Goal: Information Seeking & Learning: Learn about a topic

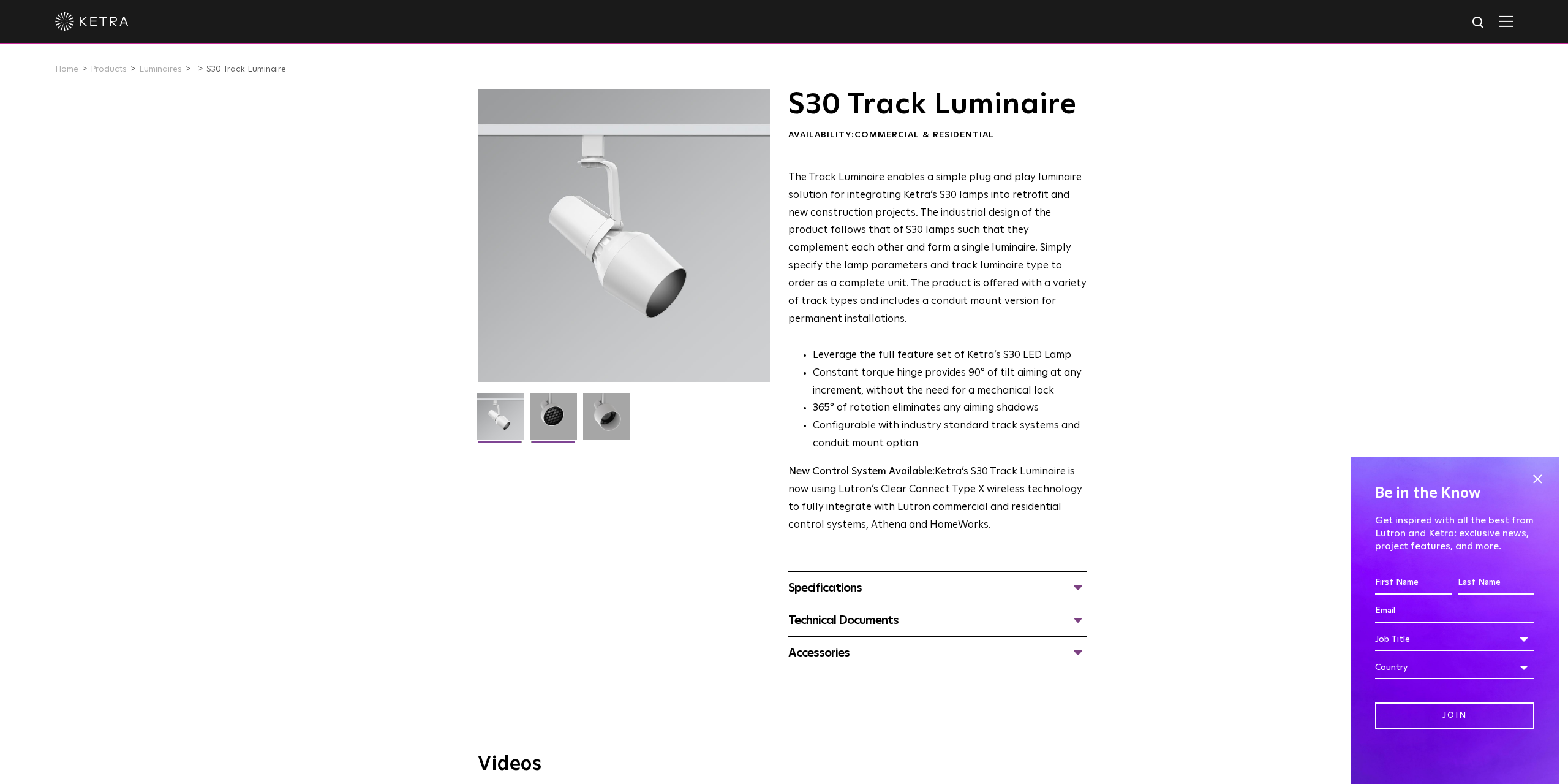
click at [570, 410] on img at bounding box center [553, 421] width 47 height 57
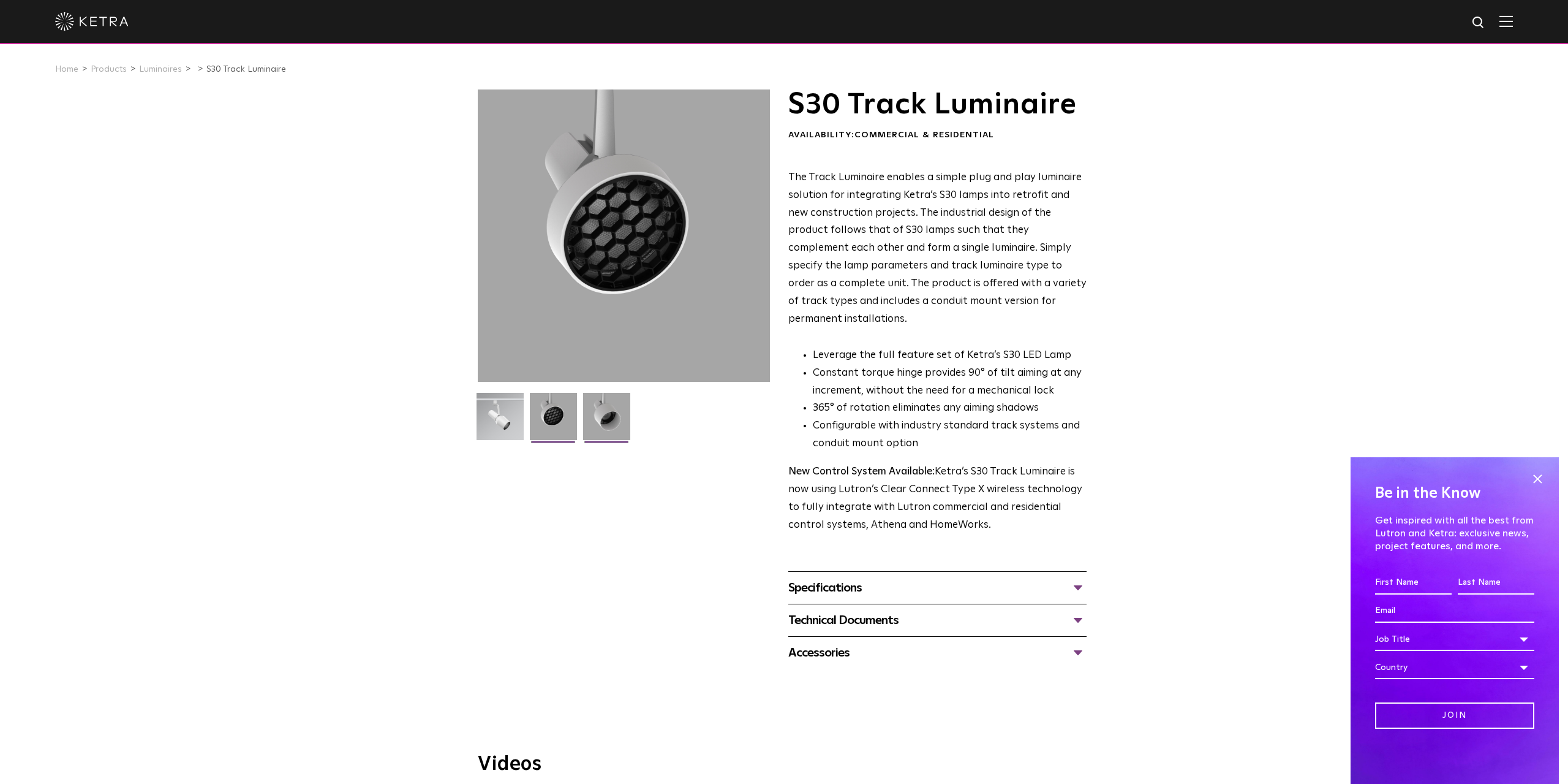
click at [602, 413] on img at bounding box center [606, 421] width 47 height 57
click at [488, 429] on img at bounding box center [500, 421] width 47 height 57
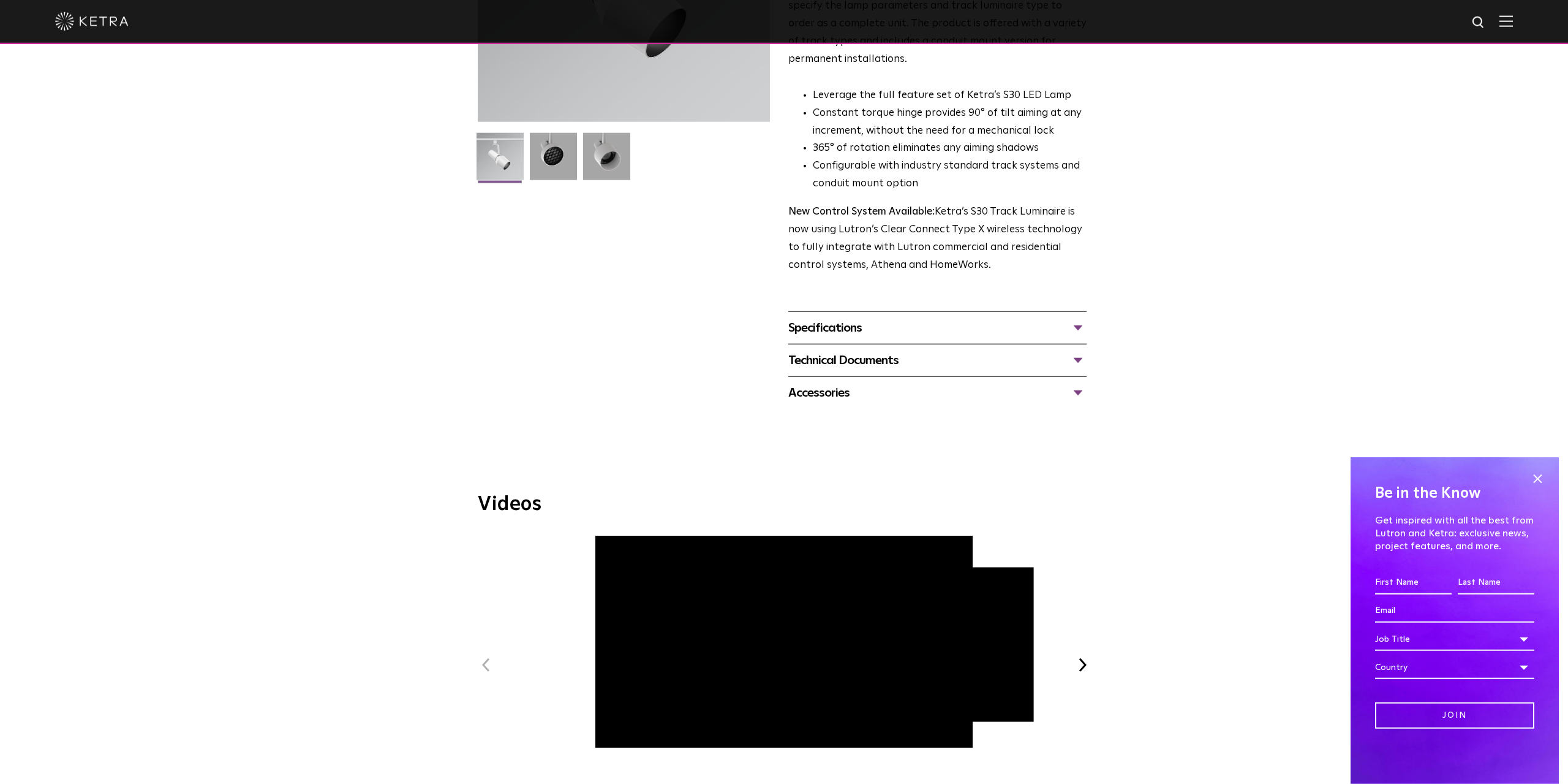
scroll to position [192, 0]
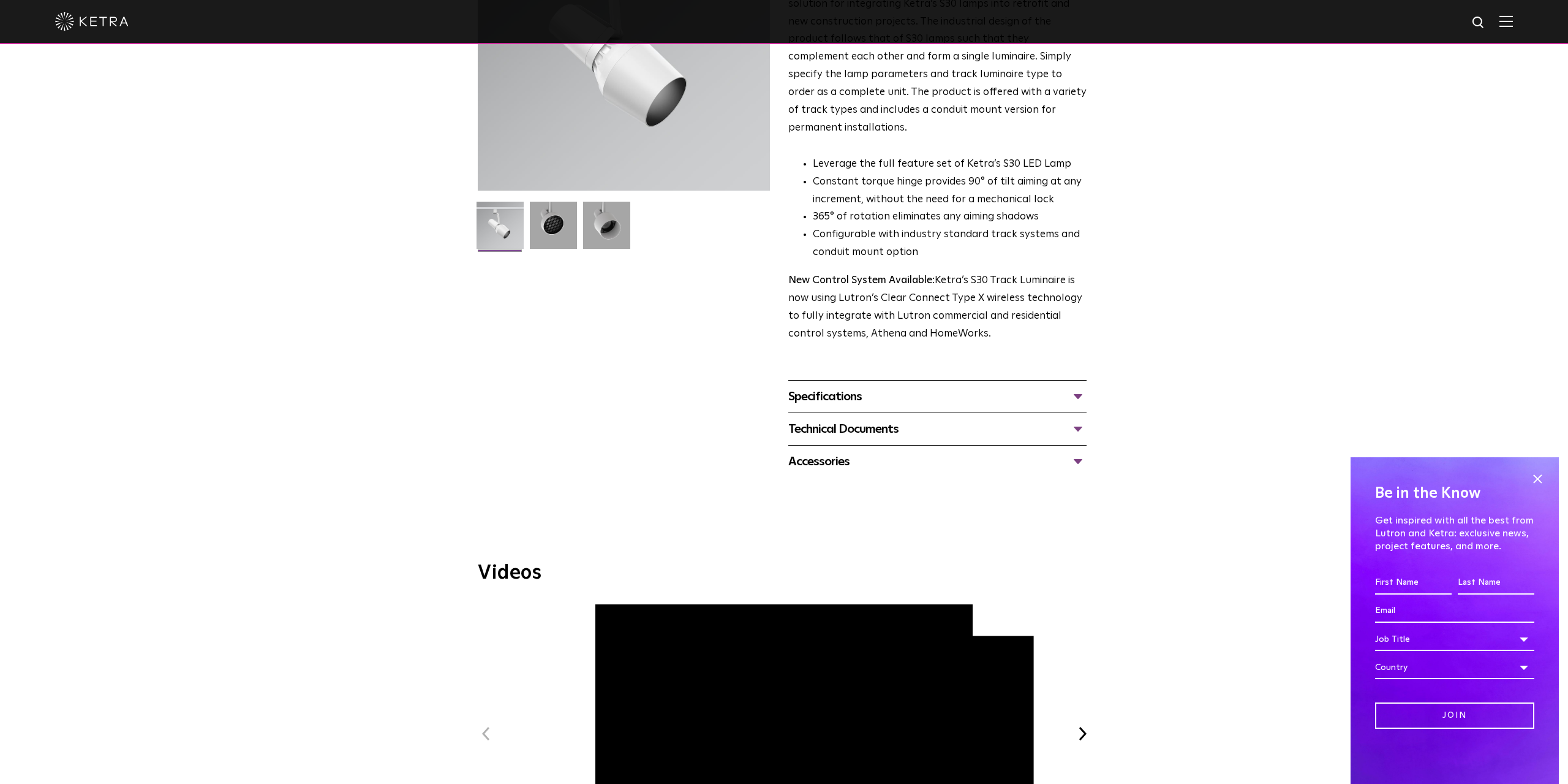
click at [908, 386] on div "Specifications" at bounding box center [938, 396] width 298 height 20
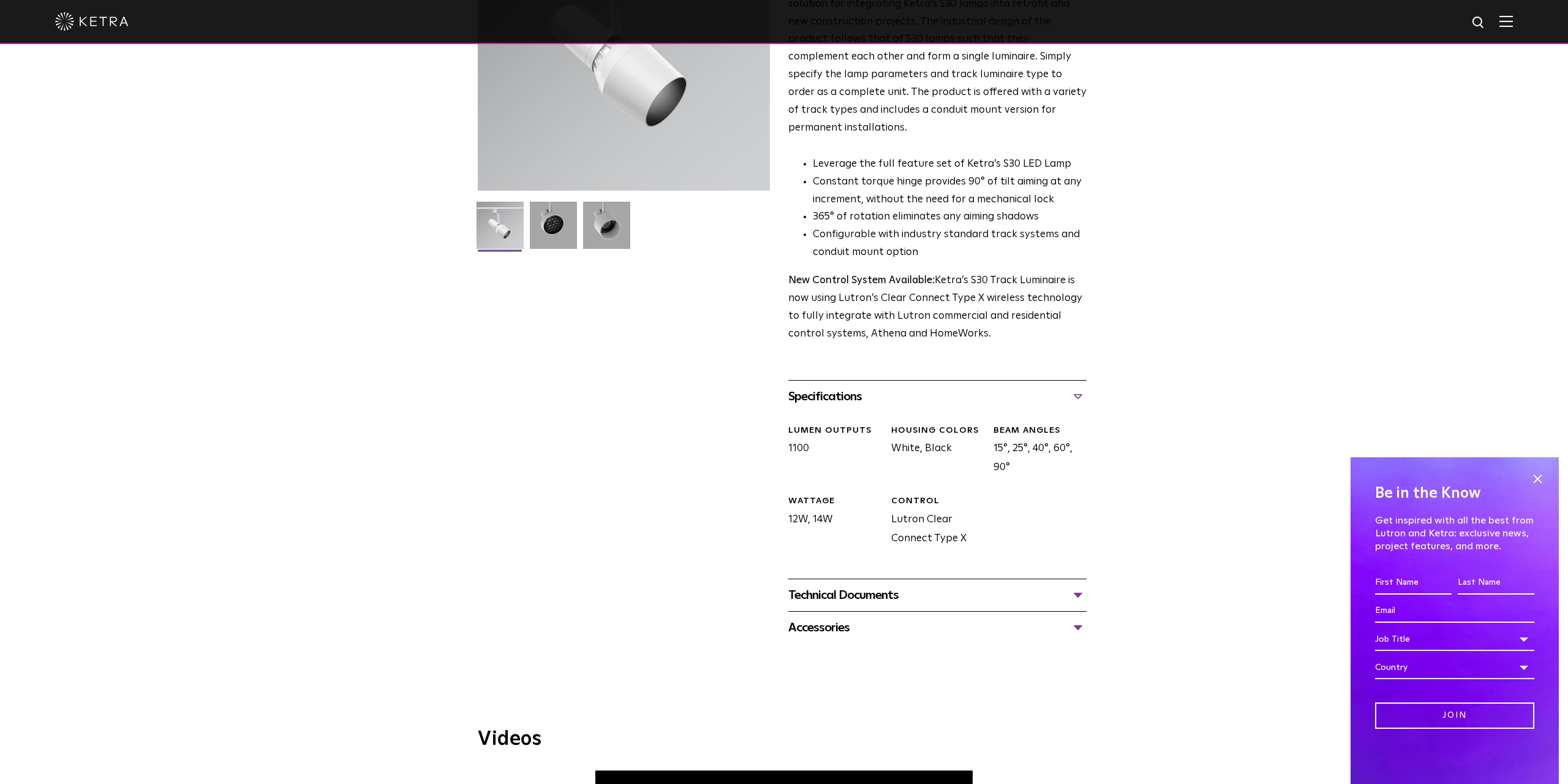
click at [958, 585] on div "Technical Documents" at bounding box center [938, 595] width 298 height 20
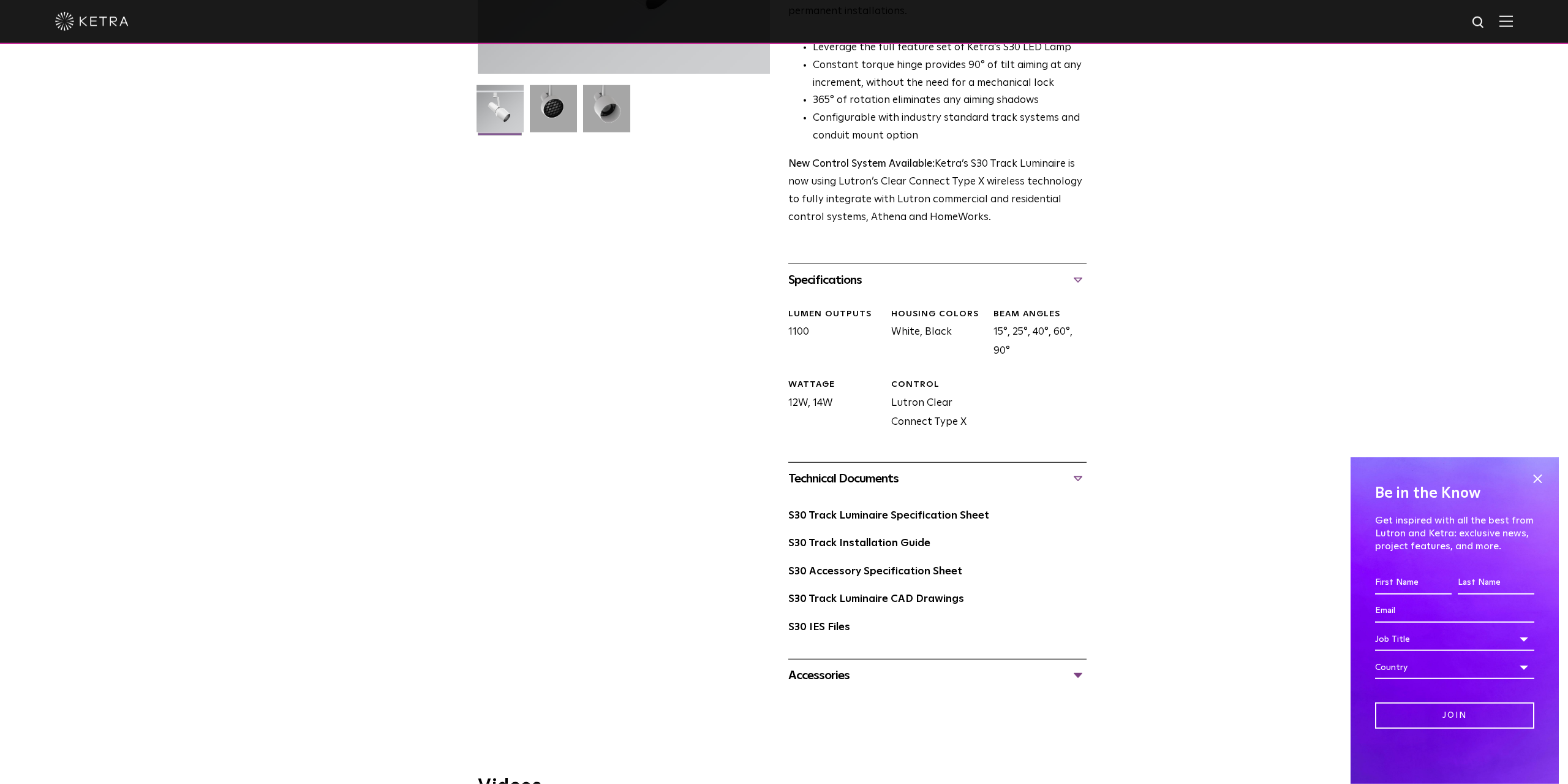
scroll to position [382, 0]
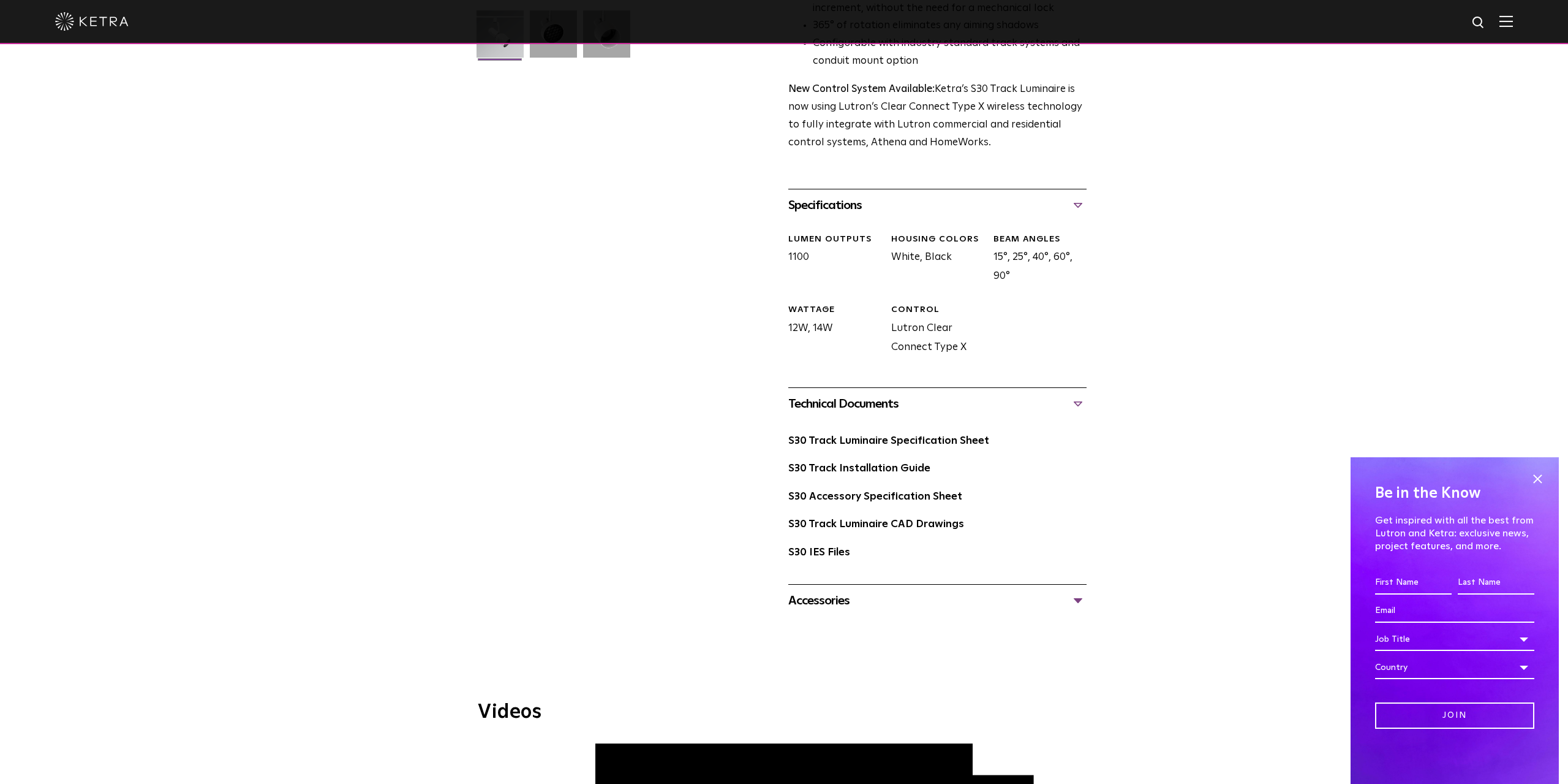
click at [945, 616] on div at bounding box center [784, 632] width 1568 height 30
click at [934, 594] on div "Accessories" at bounding box center [938, 600] width 298 height 20
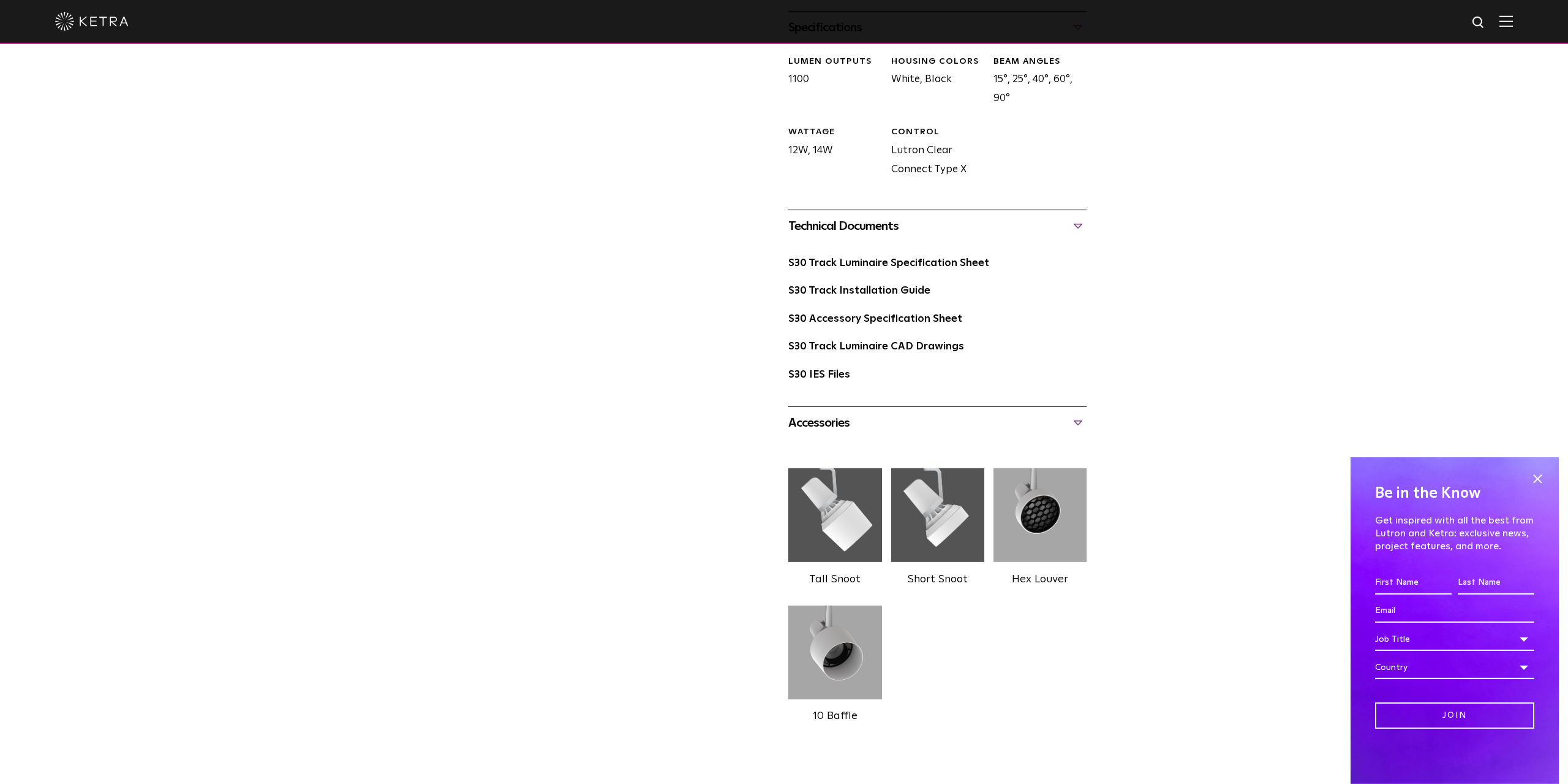
scroll to position [0, 0]
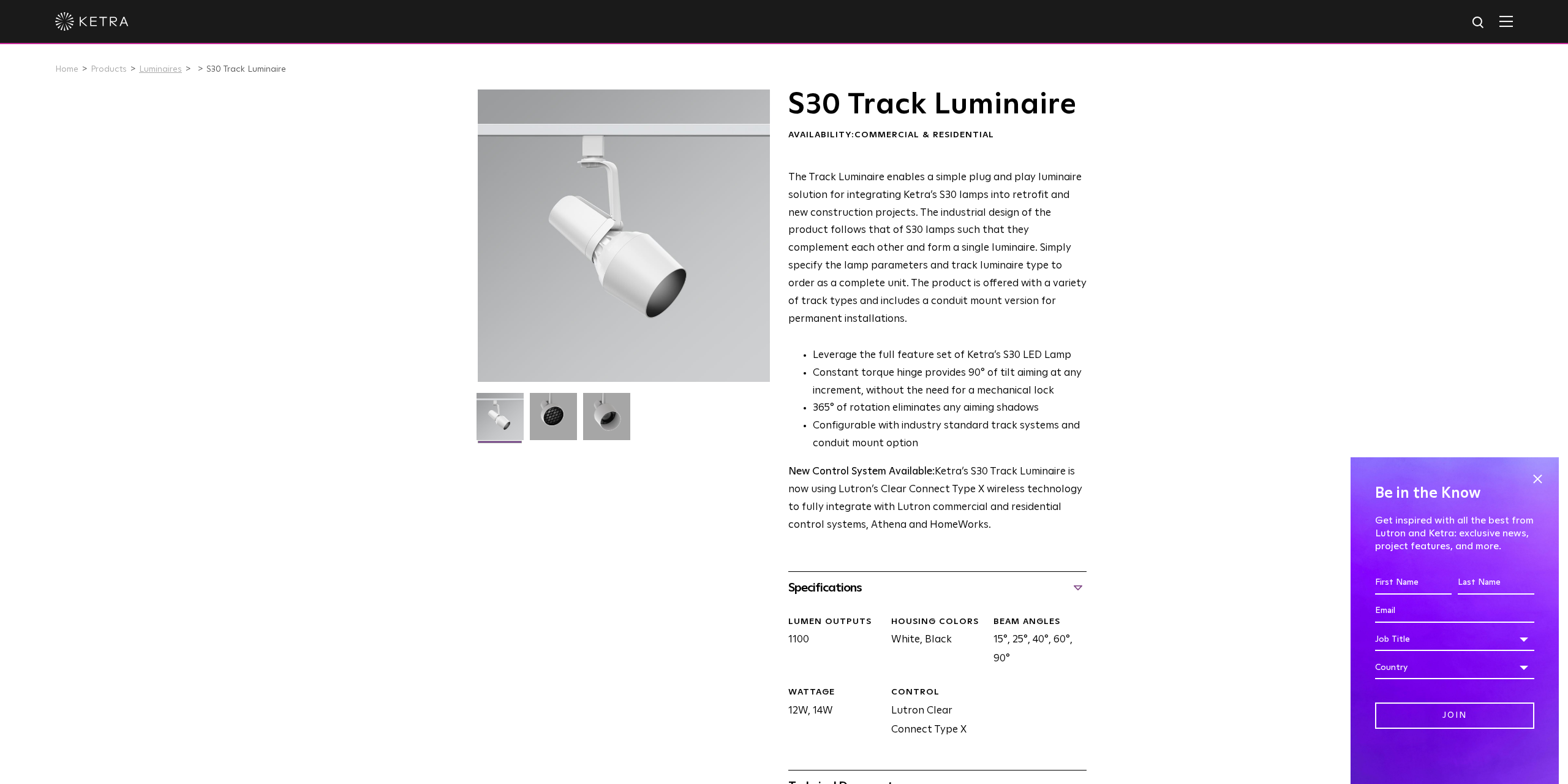
click at [165, 65] on link "Luminaires" at bounding box center [160, 69] width 43 height 9
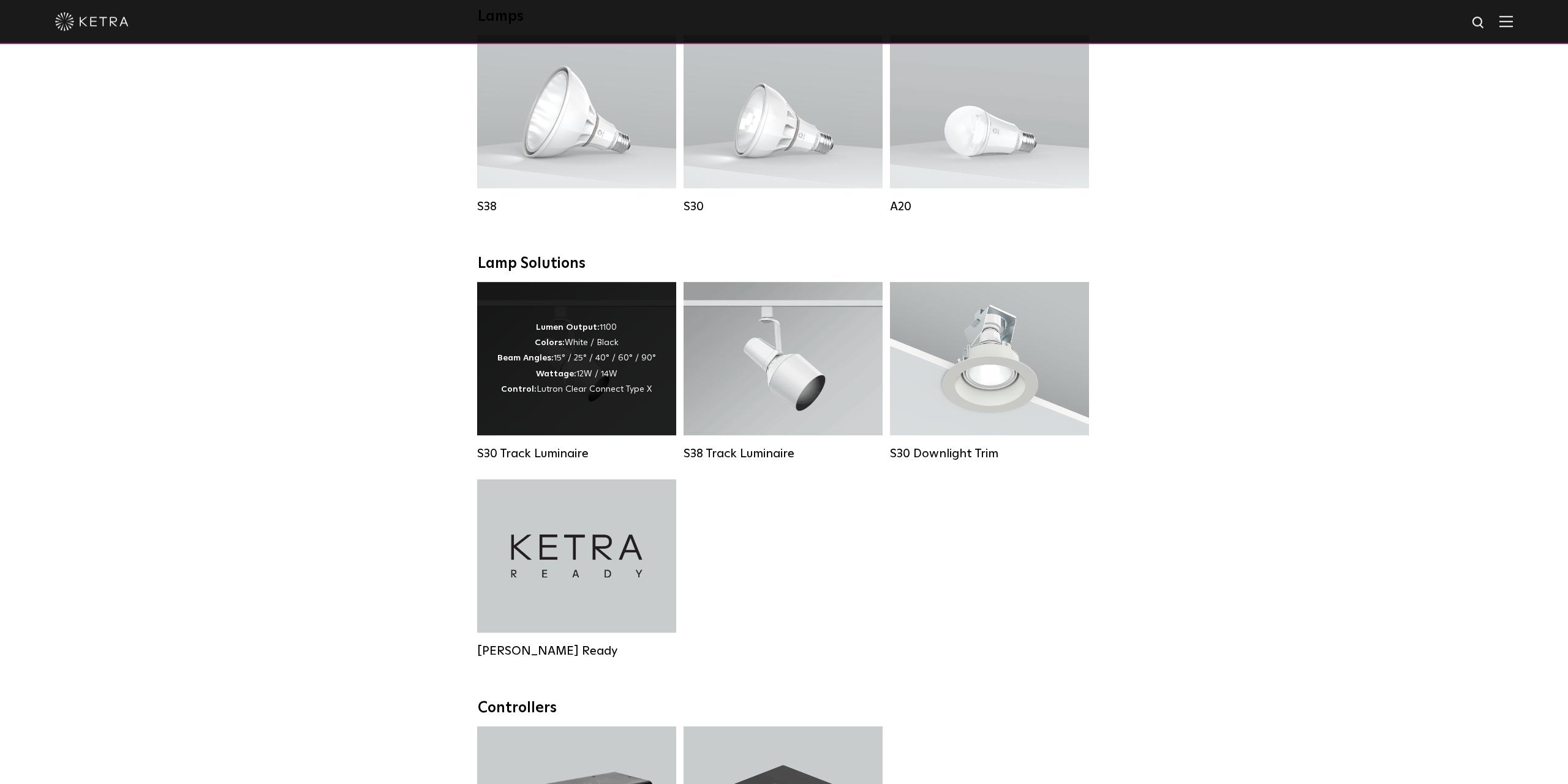
scroll to position [956, 0]
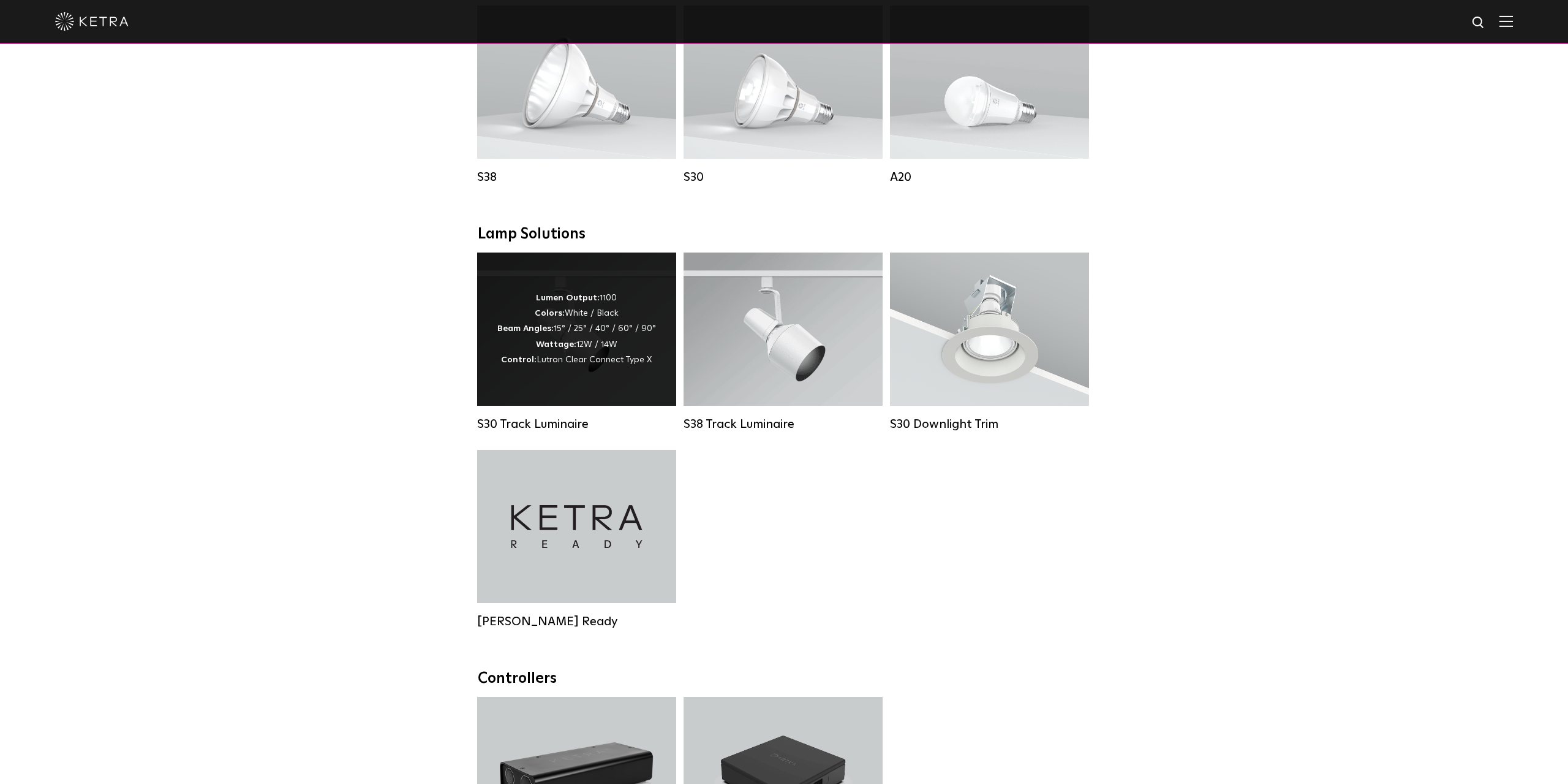
click at [580, 406] on div "Lumen Output: 1100 Colors: White / Black Beam Angles: 15° / 25° / 40° / 60° / 9…" at bounding box center [576, 329] width 199 height 153
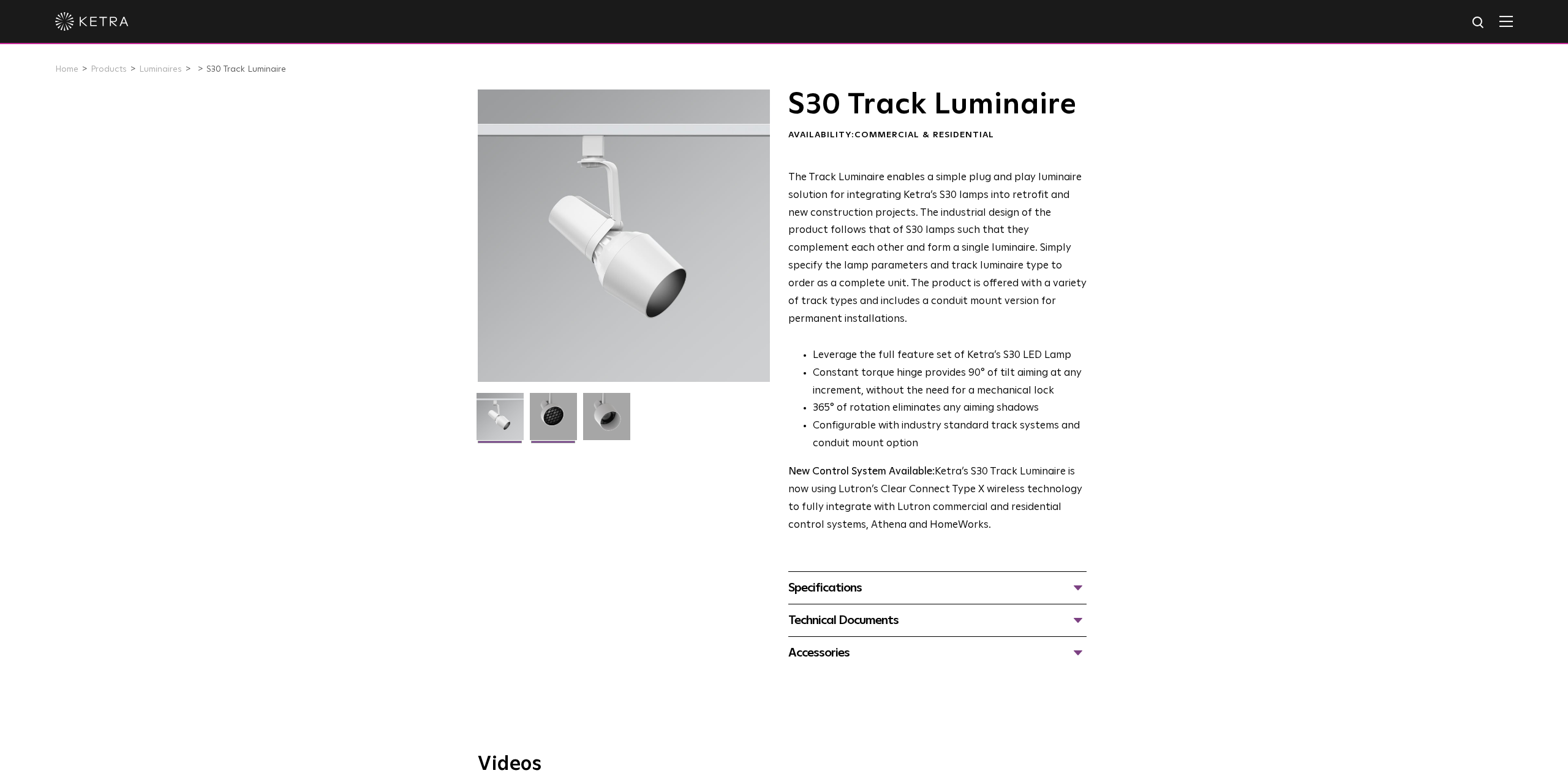
click at [564, 428] on img at bounding box center [553, 421] width 47 height 57
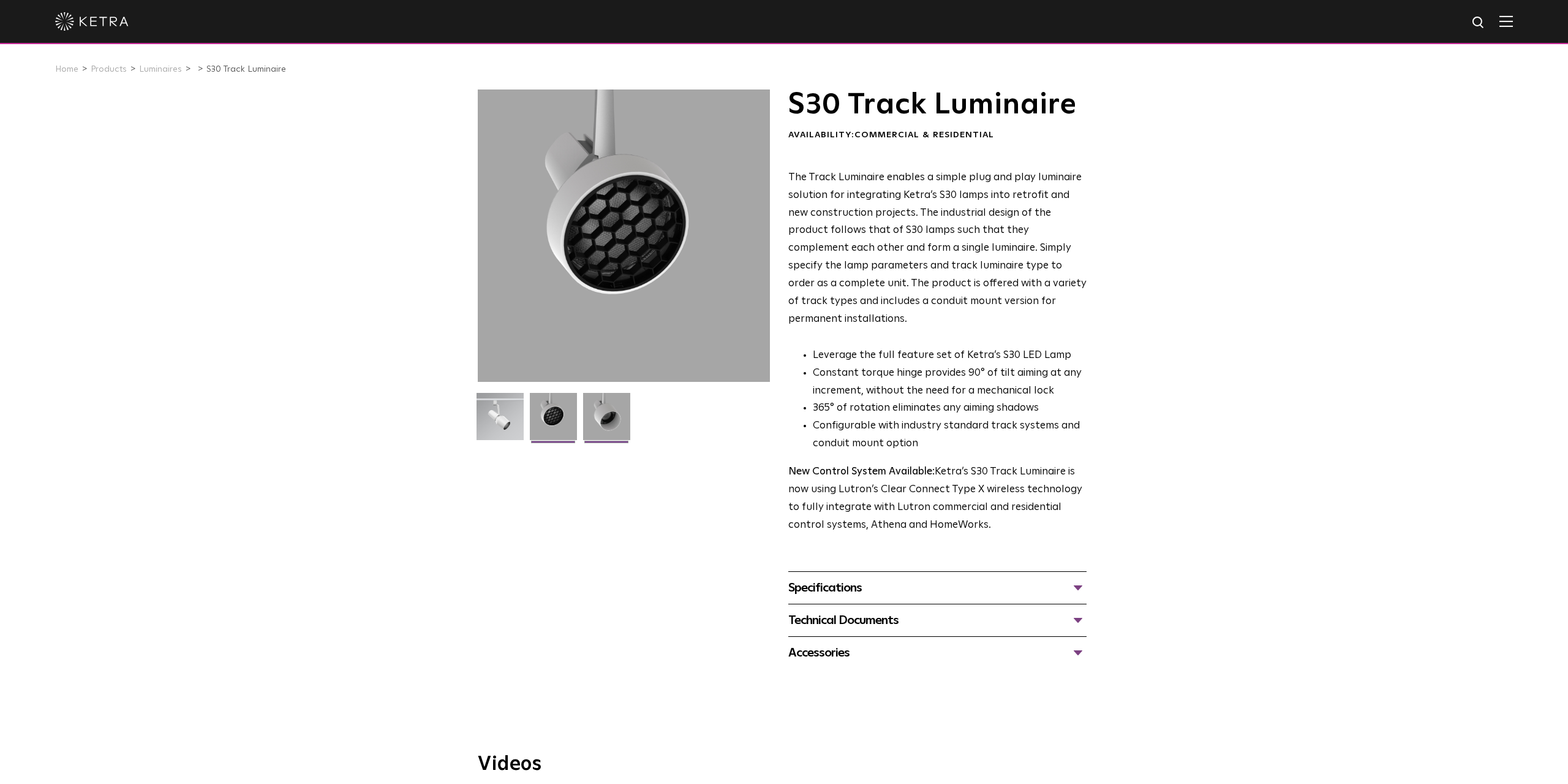
click at [604, 436] on img at bounding box center [606, 421] width 47 height 57
click at [516, 426] on img at bounding box center [500, 421] width 47 height 57
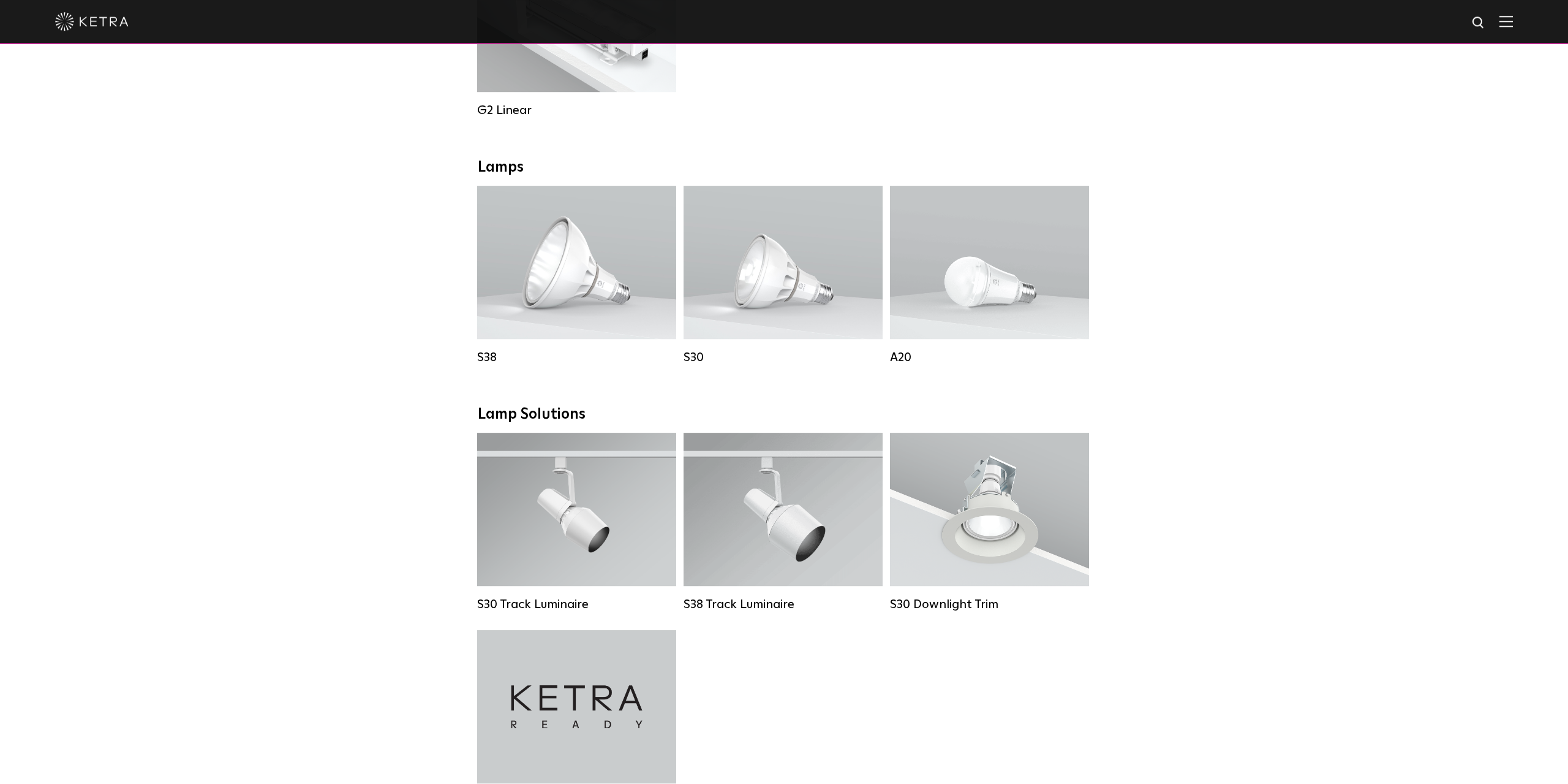
scroll to position [574, 0]
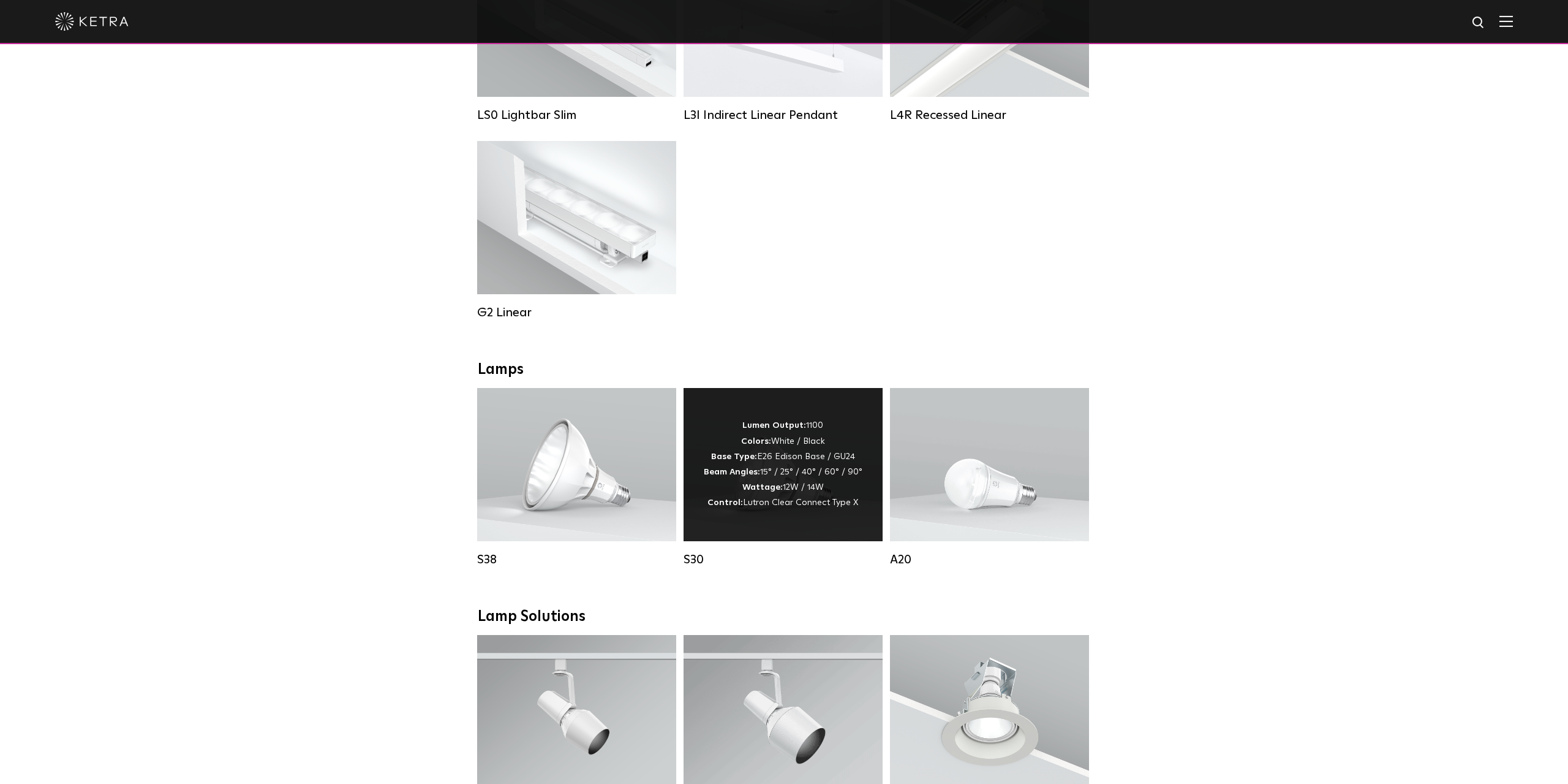
click at [845, 422] on div "Lumen Output: 1100 Colors: White / Black Base Type: E26 Edison Base / GU24 Beam…" at bounding box center [783, 465] width 199 height 153
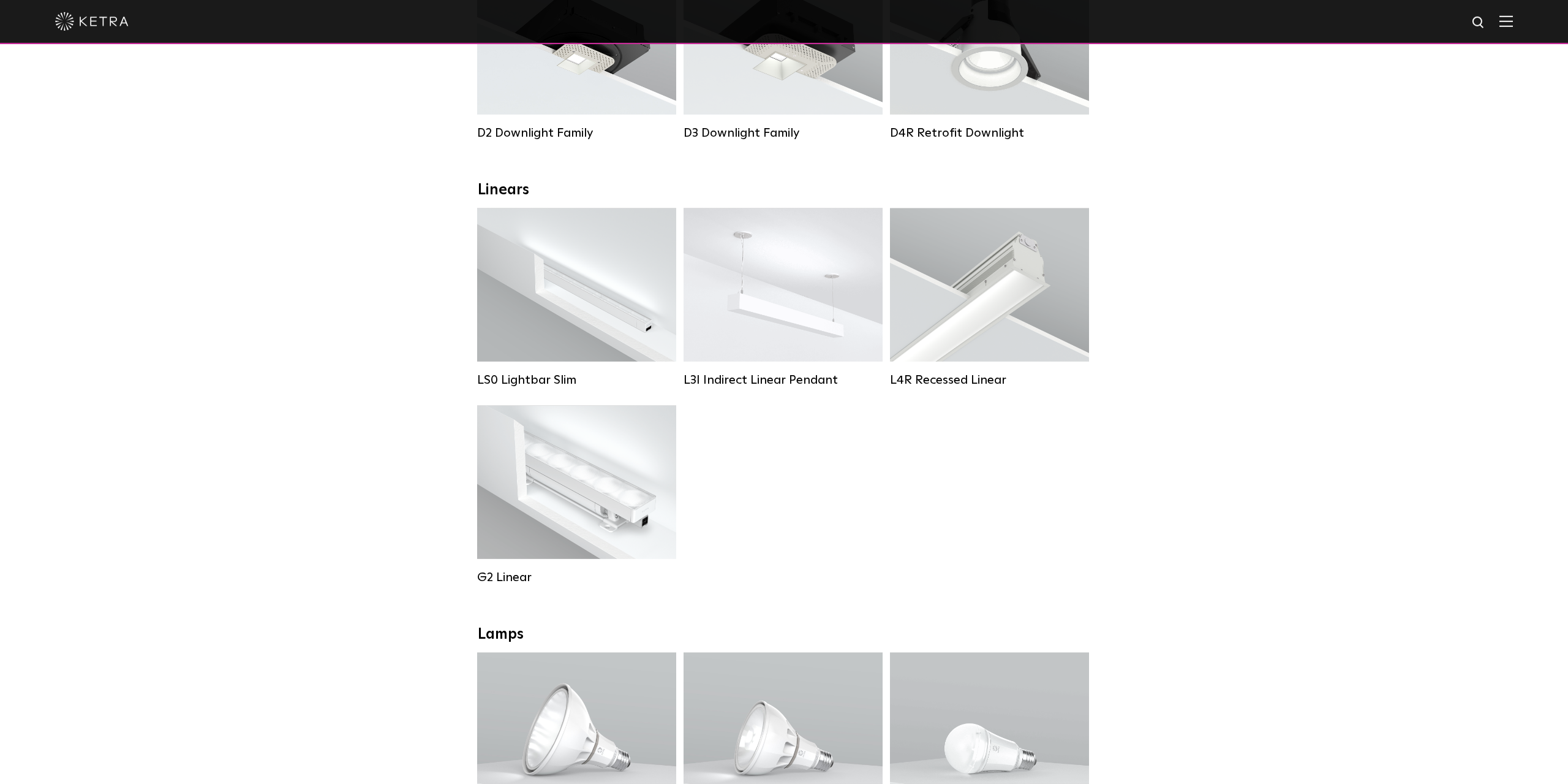
scroll to position [382, 0]
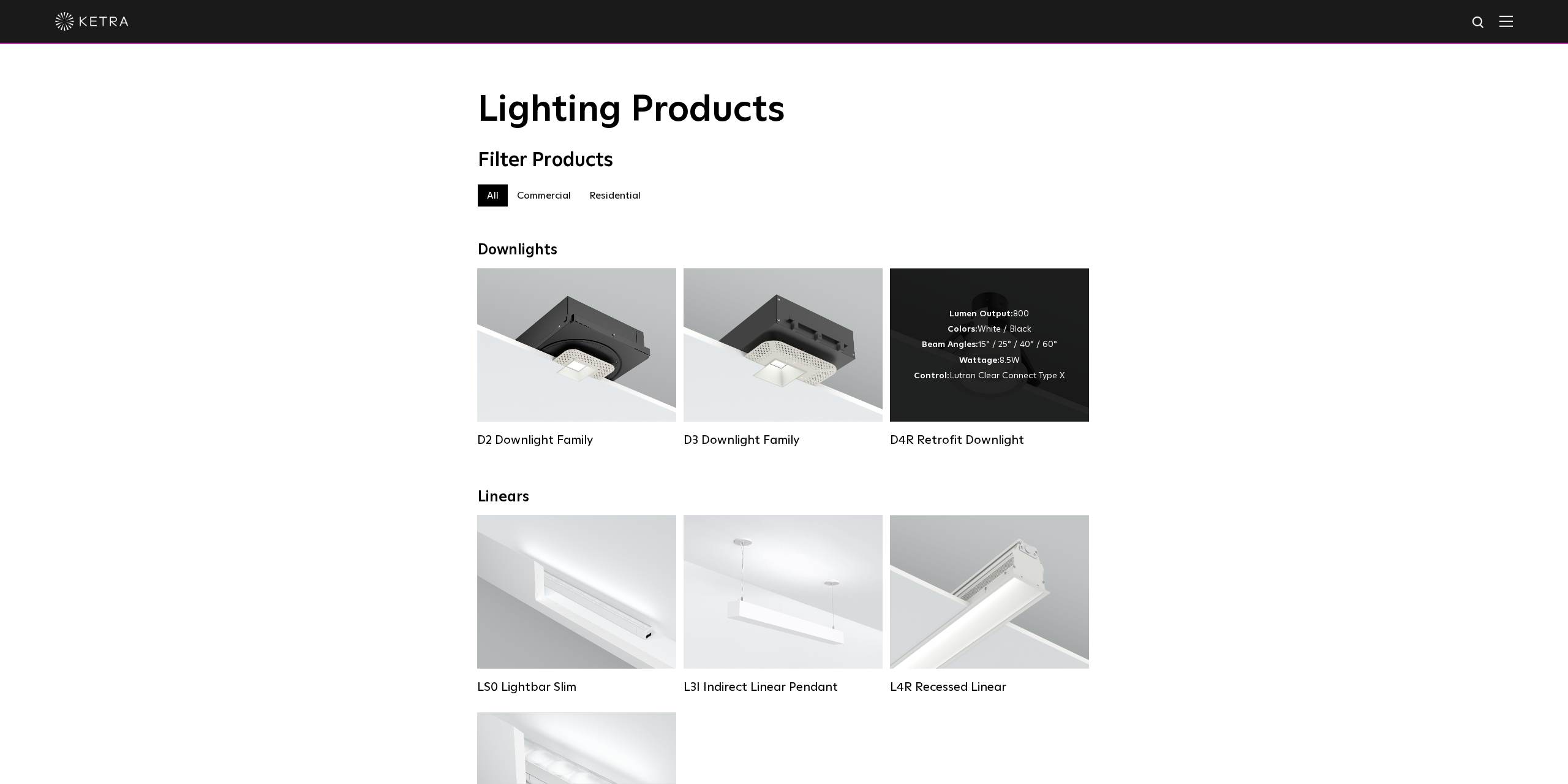
scroll to position [0, 0]
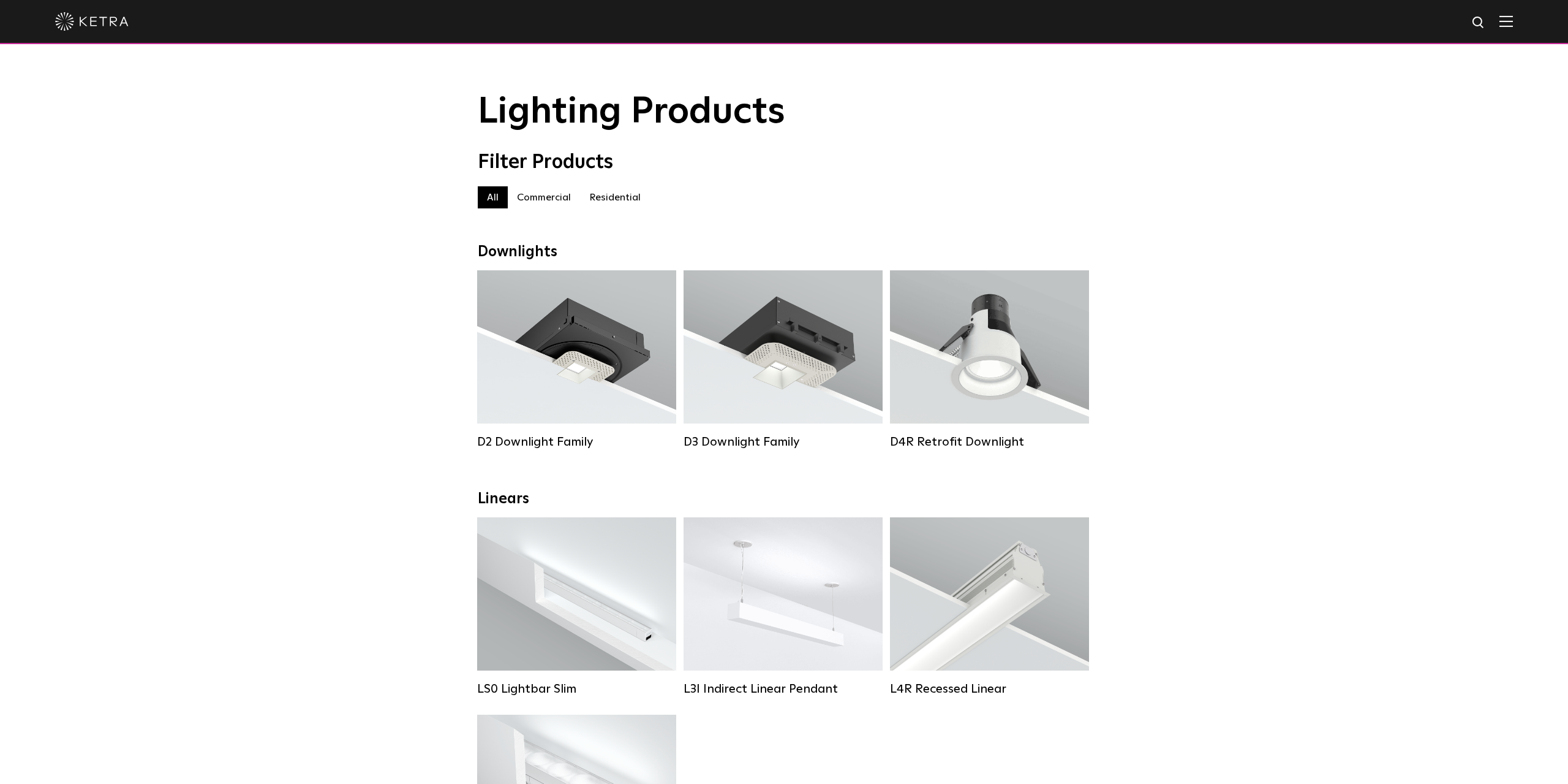
click at [812, 194] on div "All Commercial Residential" at bounding box center [784, 197] width 613 height 22
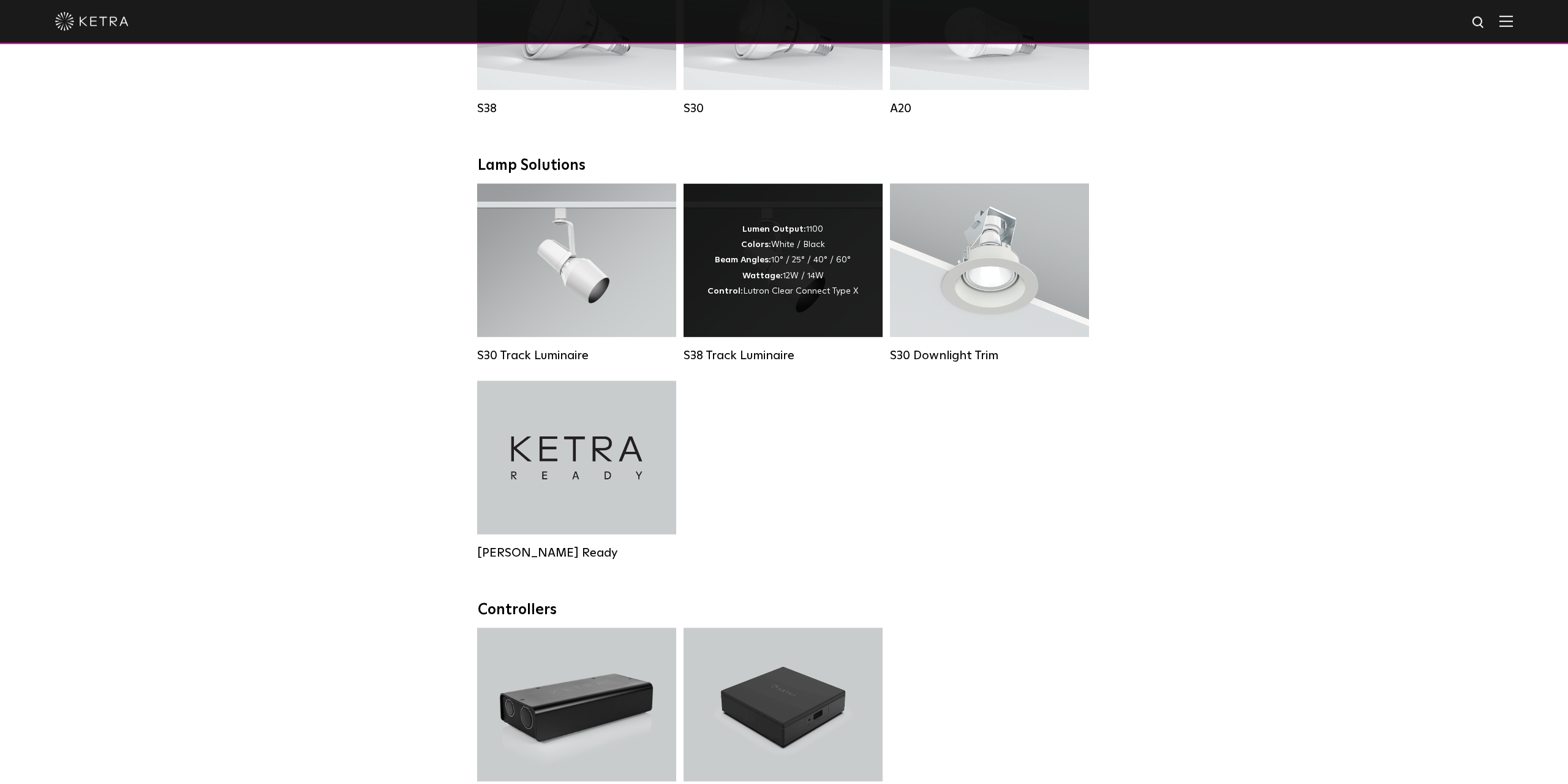
scroll to position [956, 0]
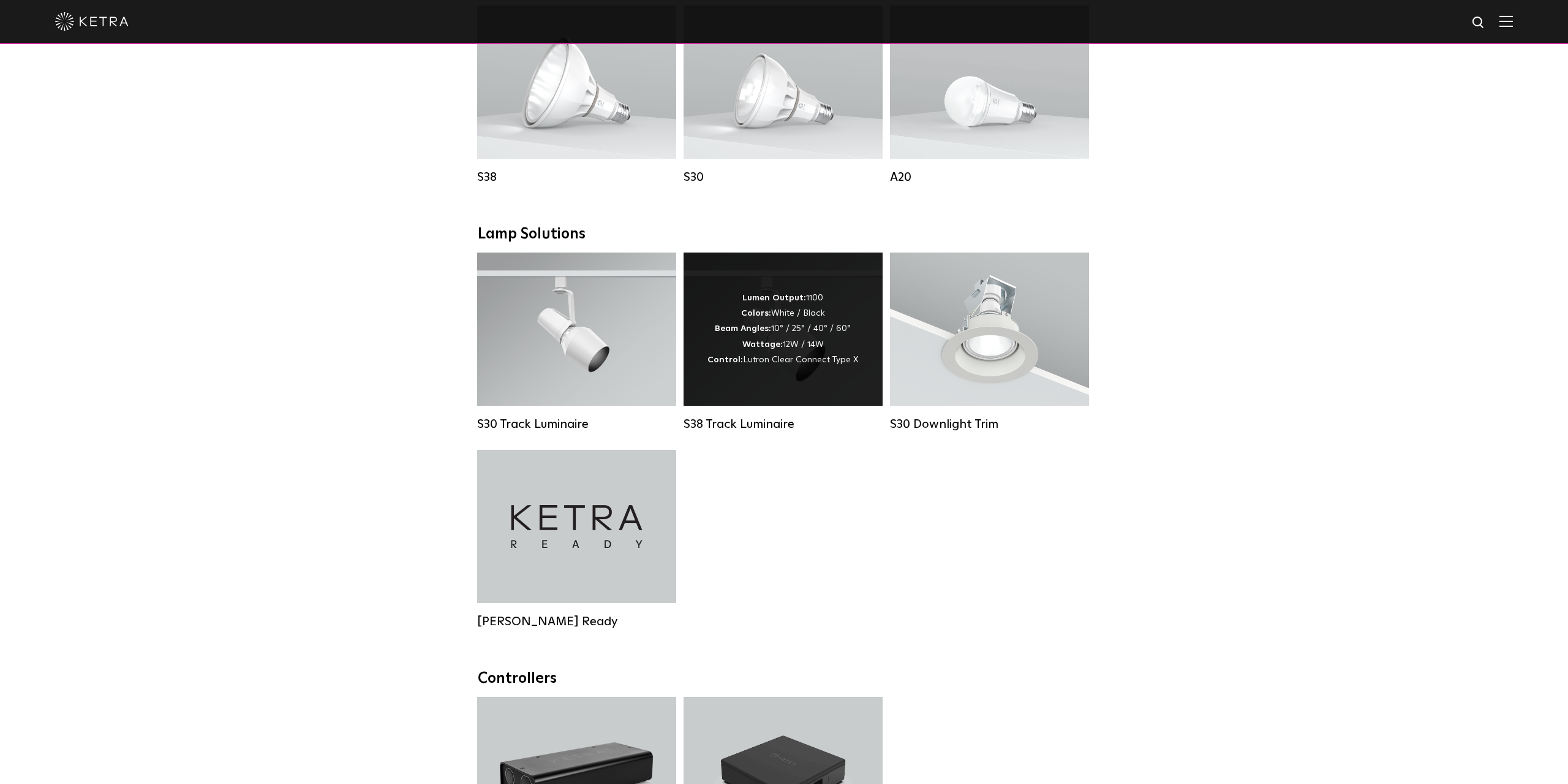
click at [772, 388] on div "Lumen Output: 1100 Colors: White / Black Beam Angles: 10° / 25° / 40° / 60° Wat…" at bounding box center [783, 329] width 199 height 153
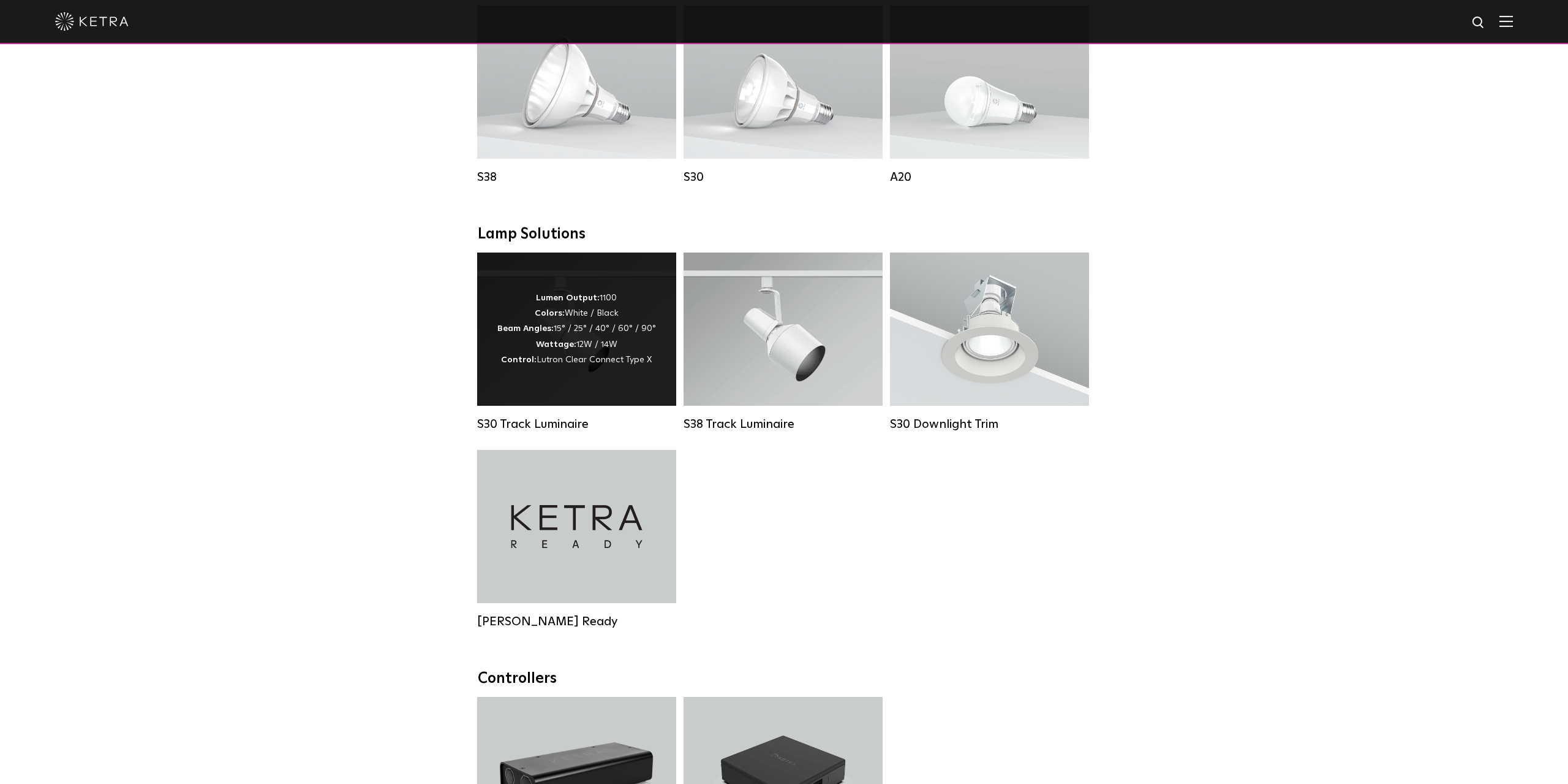
scroll to position [956, 0]
click at [618, 398] on div "Lumen Output: 1100 Colors: White / Black Beam Angles: 15° / 25° / 40° / 60° / 9…" at bounding box center [576, 329] width 199 height 153
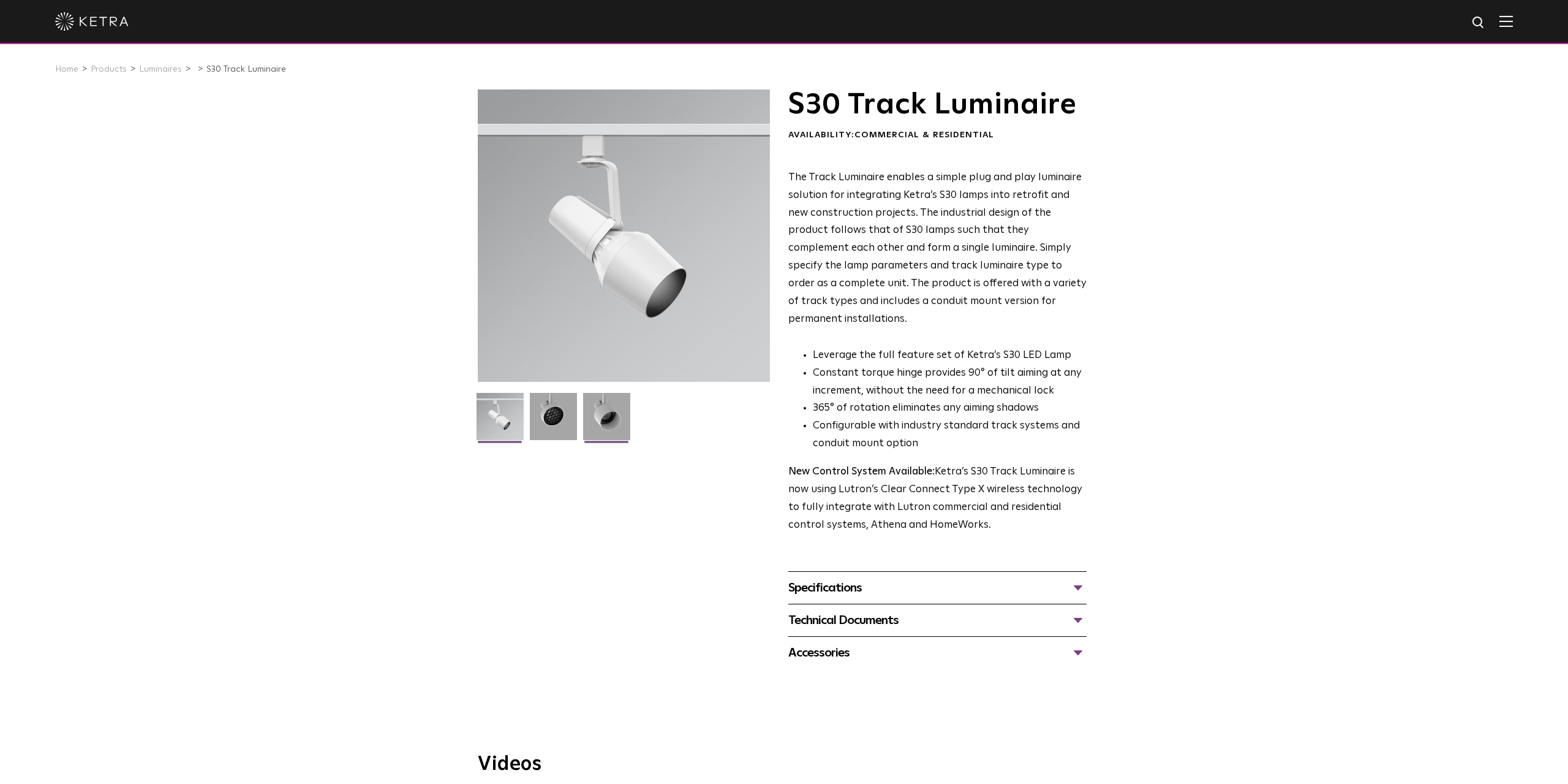
click at [605, 429] on img at bounding box center [606, 421] width 47 height 57
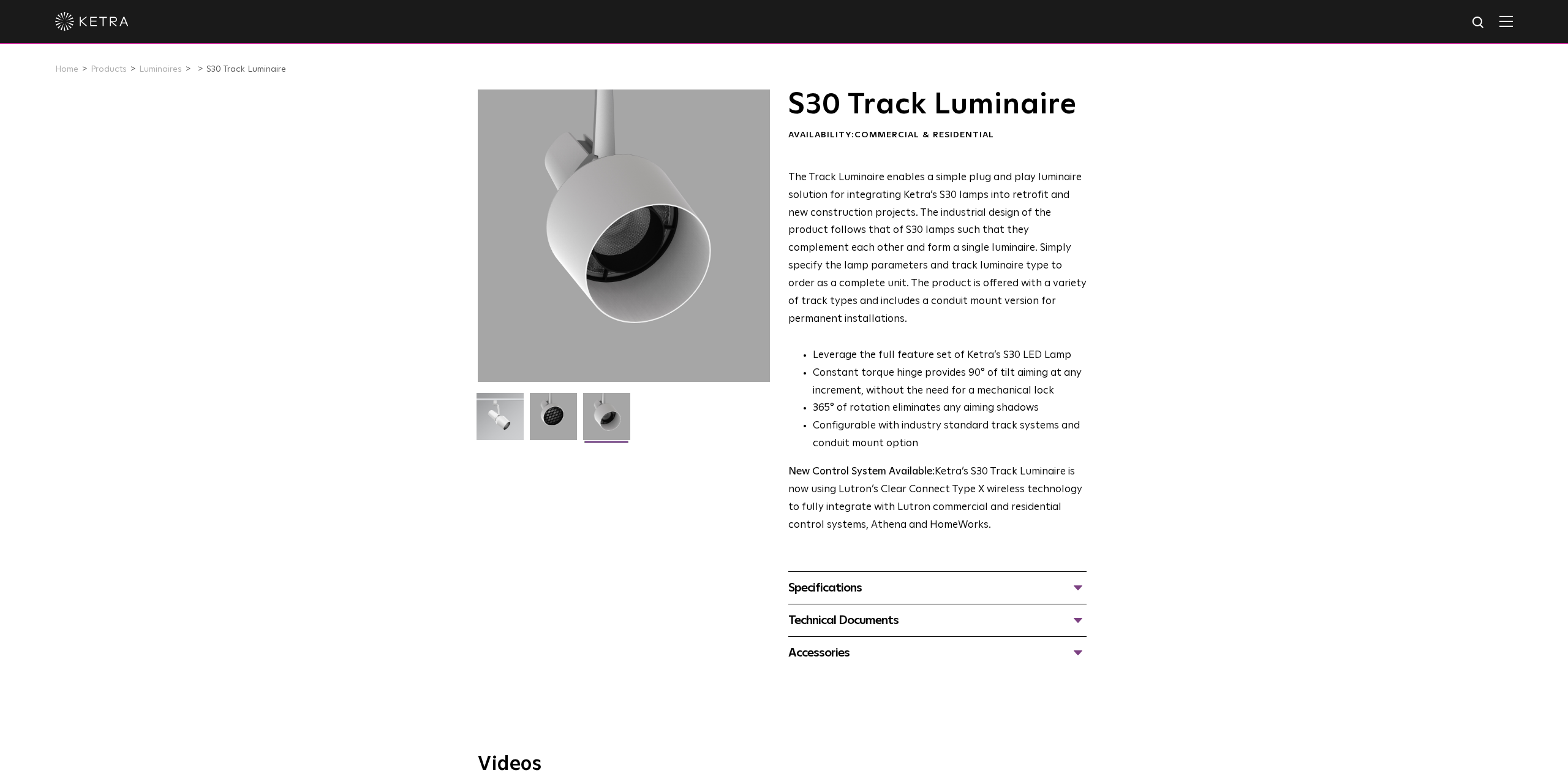
drag, startPoint x: 995, startPoint y: 513, endPoint x: 845, endPoint y: 422, distance: 175.4
click at [837, 423] on div "The Track Luminaire enables a simple plug and play luminaire solution for integ…" at bounding box center [938, 352] width 298 height 366
click at [921, 400] on li "365° of rotation eliminates any aiming shadows" at bounding box center [950, 409] width 274 height 18
drag, startPoint x: 940, startPoint y: 442, endPoint x: 907, endPoint y: 428, distance: 35.8
click at [907, 428] on div "The Track Luminaire enables a simple plug and play luminaire solution for integ…" at bounding box center [938, 352] width 298 height 366
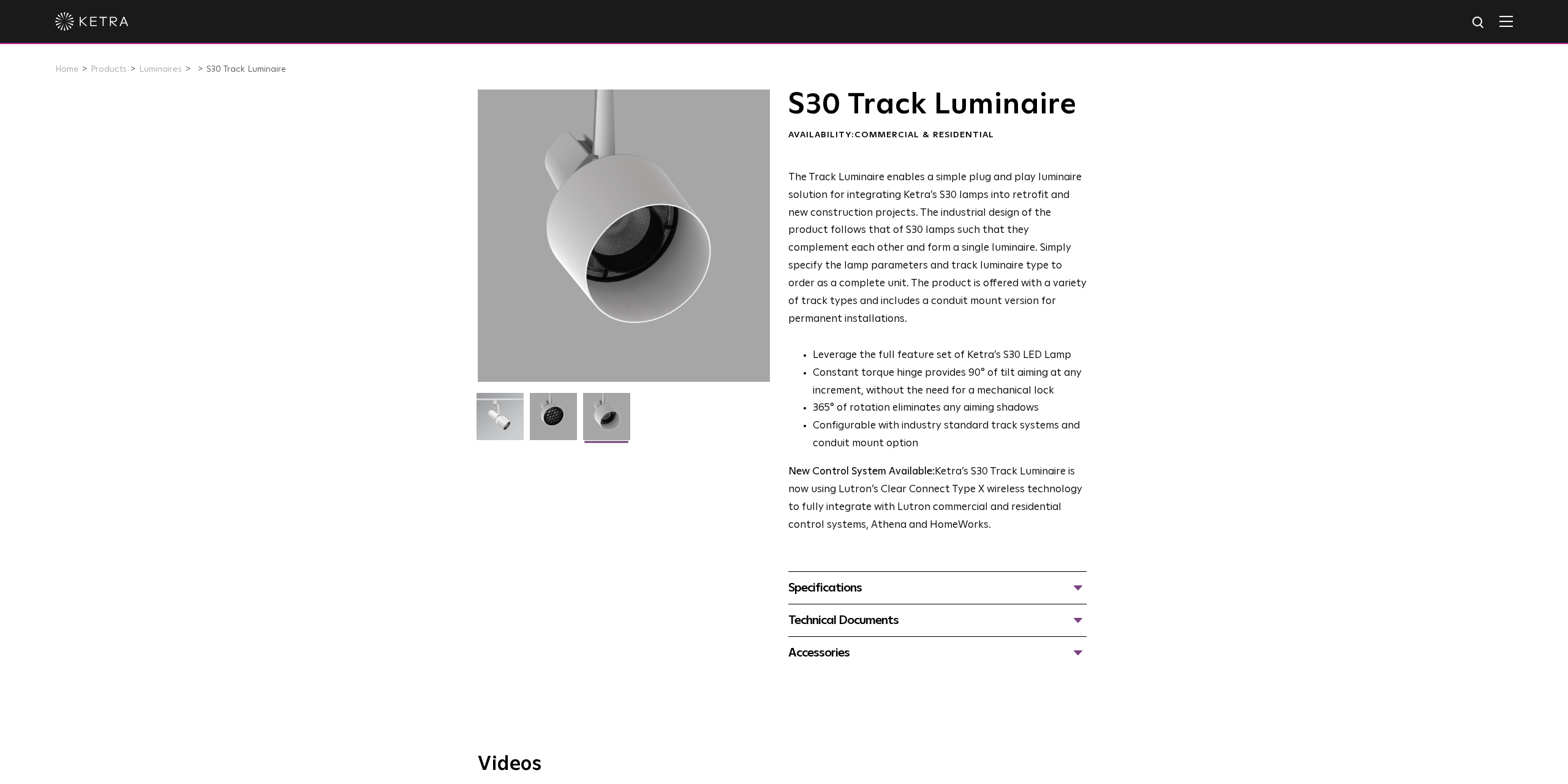
click at [919, 423] on li "Configurable with industry standard track systems and conduit mount option" at bounding box center [950, 435] width 274 height 36
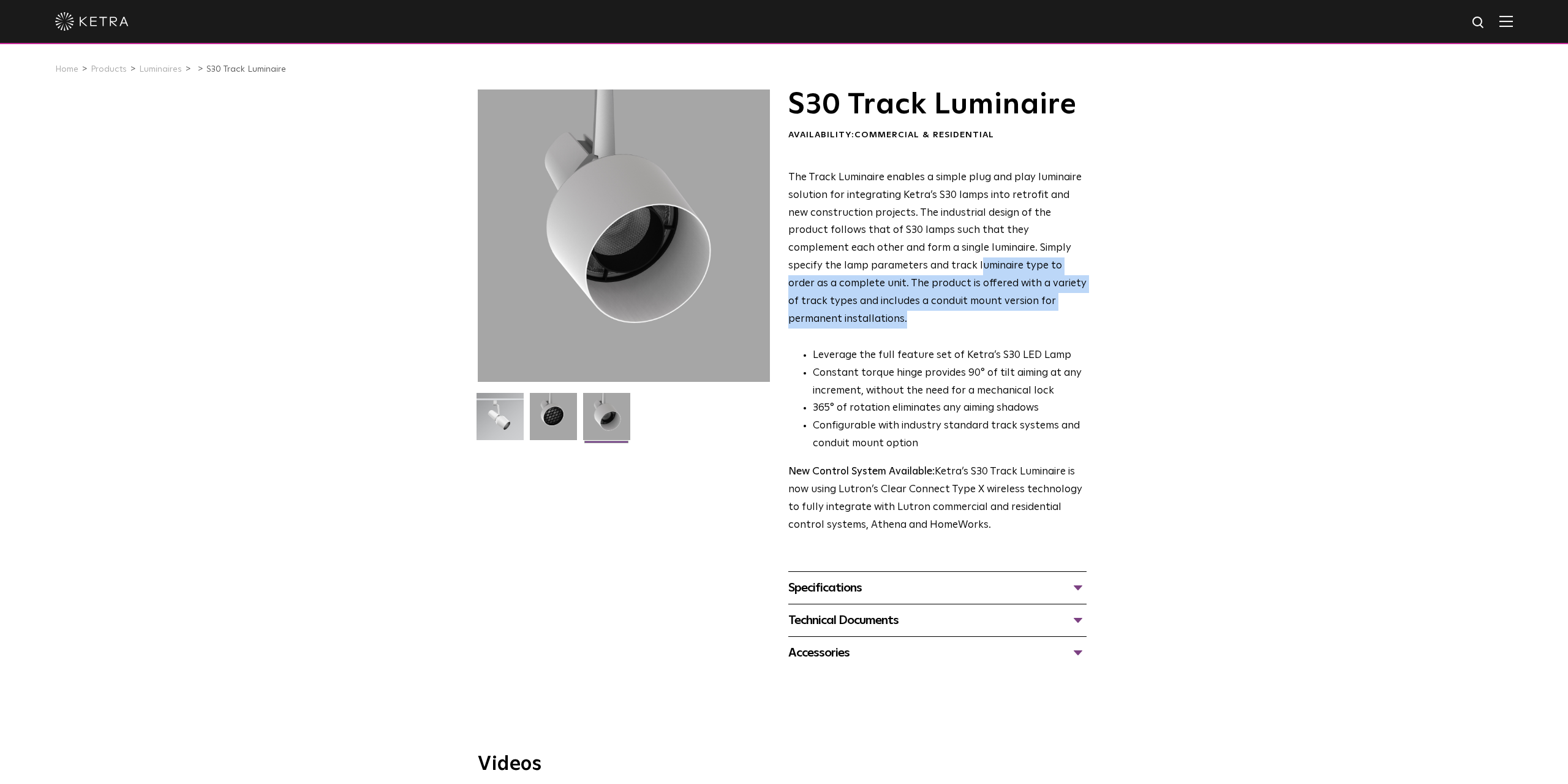
drag, startPoint x: 1078, startPoint y: 306, endPoint x: 893, endPoint y: 272, distance: 188.1
click at [895, 273] on p "The Track Luminaire enables a simple plug and play luminaire solution for integ…" at bounding box center [938, 249] width 298 height 160
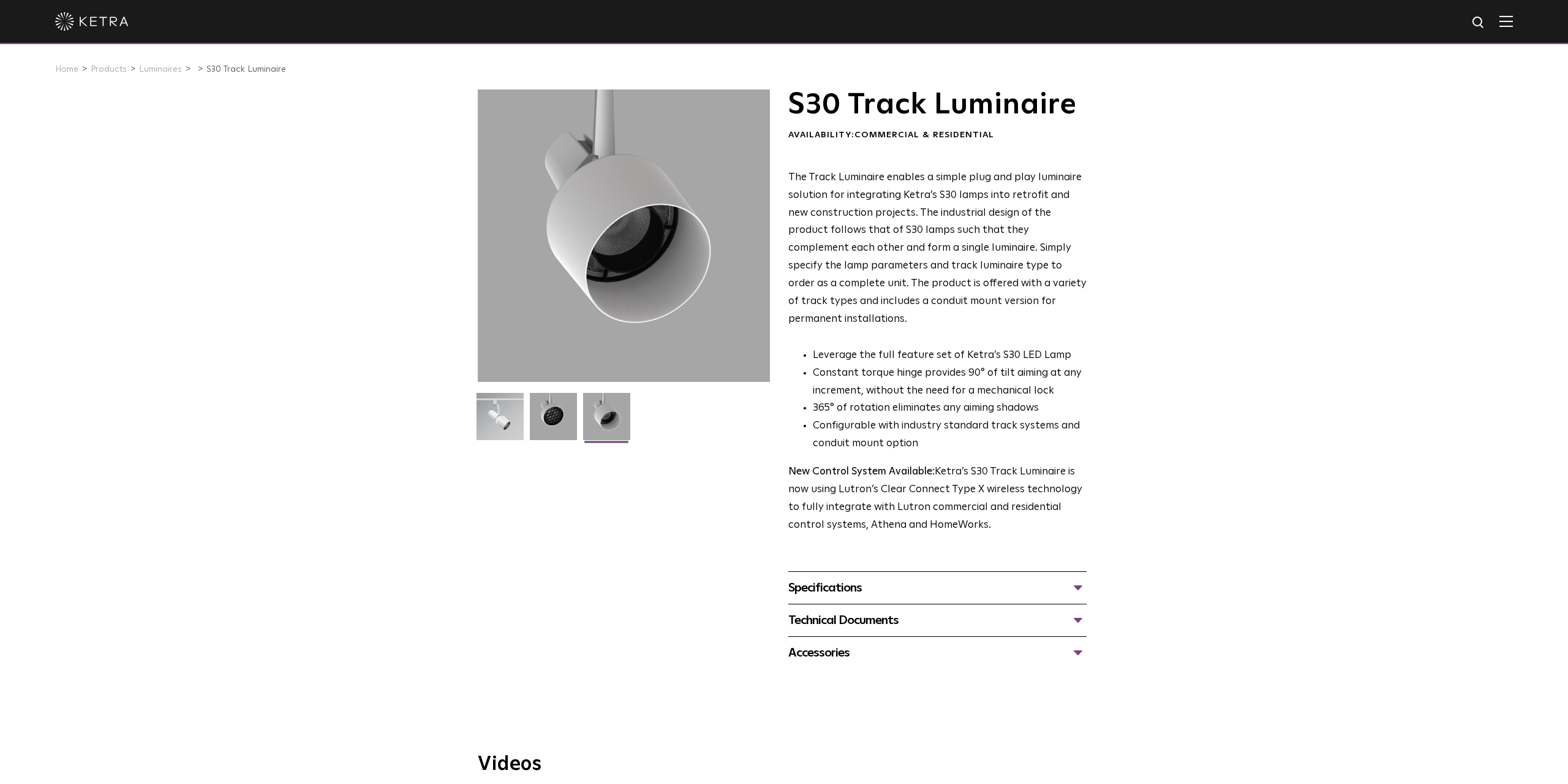
click at [891, 271] on span "The Track Luminaire enables a simple plug and play luminaire solution for integ…" at bounding box center [938, 248] width 298 height 152
drag, startPoint x: 790, startPoint y: 177, endPoint x: 821, endPoint y: 180, distance: 31.1
click at [808, 181] on span "The Track Luminaire enables a simple plug and play luminaire solution for integ…" at bounding box center [938, 248] width 298 height 152
click at [821, 180] on span "The Track Luminaire enables a simple plug and play luminaire solution for integ…" at bounding box center [938, 248] width 298 height 152
click at [824, 182] on span "The Track Luminaire enables a simple plug and play luminaire solution for integ…" at bounding box center [938, 248] width 298 height 152
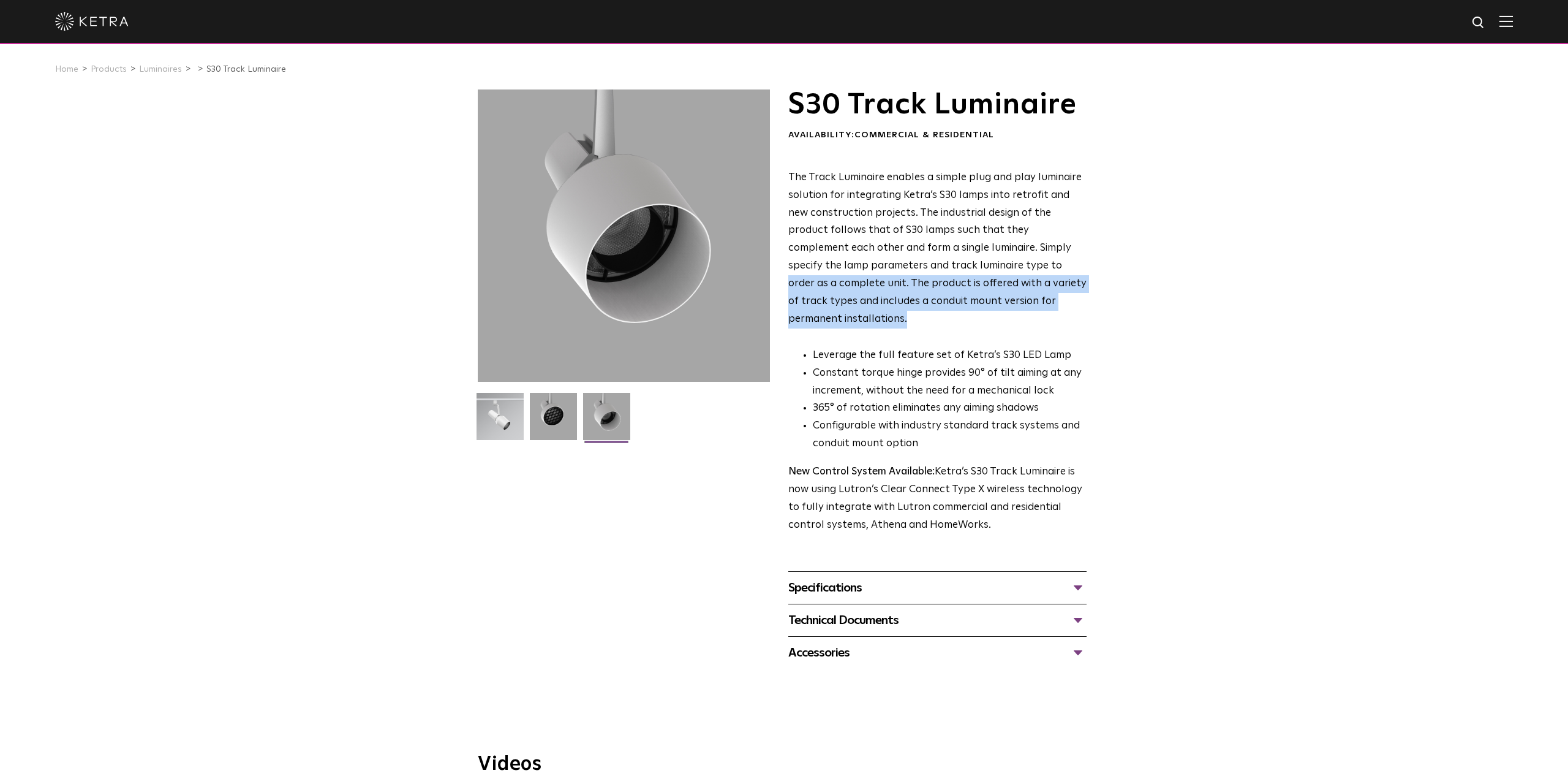
drag, startPoint x: 1079, startPoint y: 310, endPoint x: 972, endPoint y: 265, distance: 116.1
click at [972, 265] on p "The Track Luminaire enables a simple plug and play luminaire solution for integ…" at bounding box center [938, 249] width 298 height 160
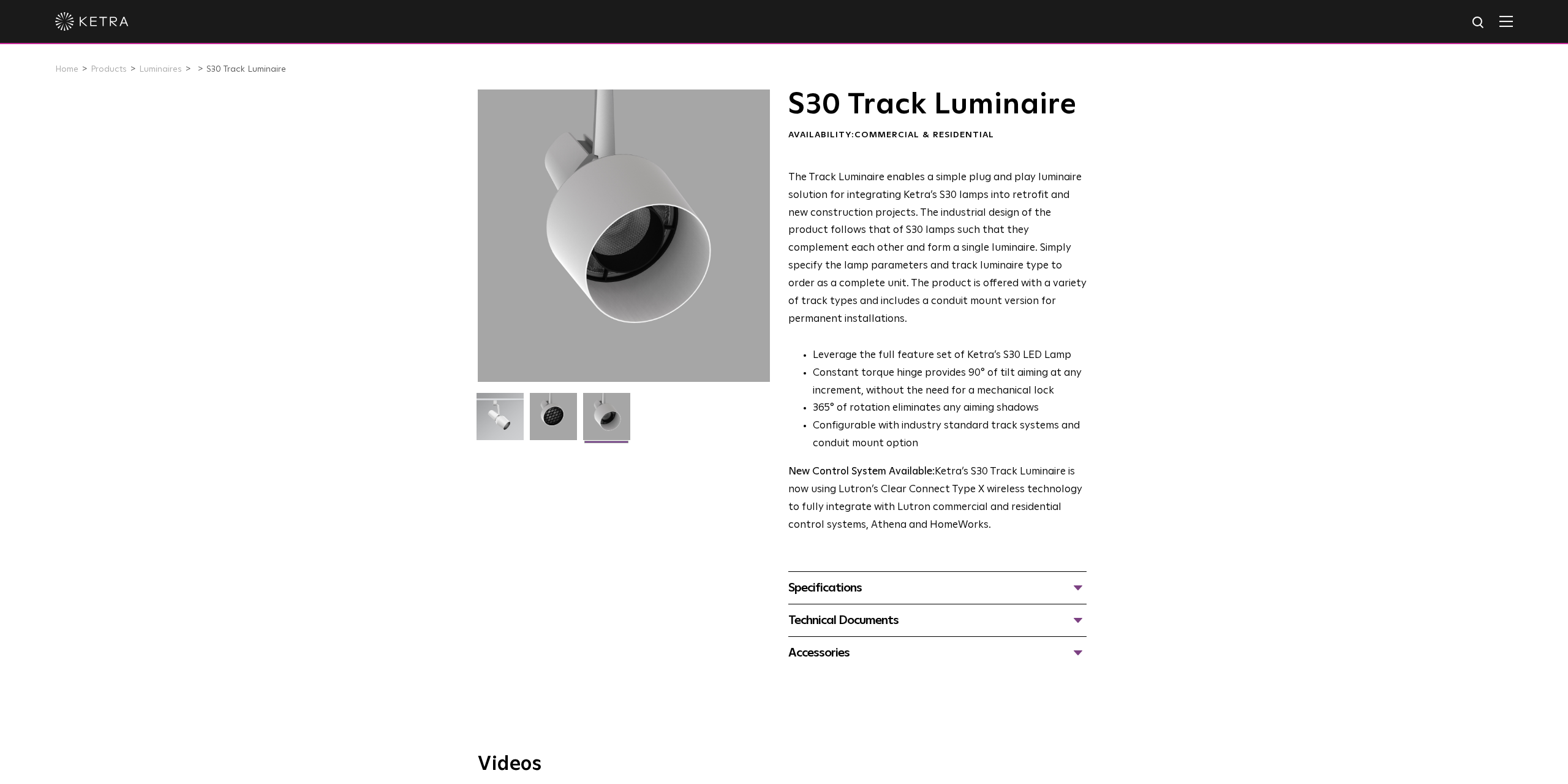
click at [966, 262] on span "The Track Luminaire enables a simple plug and play luminaire solution for integ…" at bounding box center [938, 248] width 298 height 152
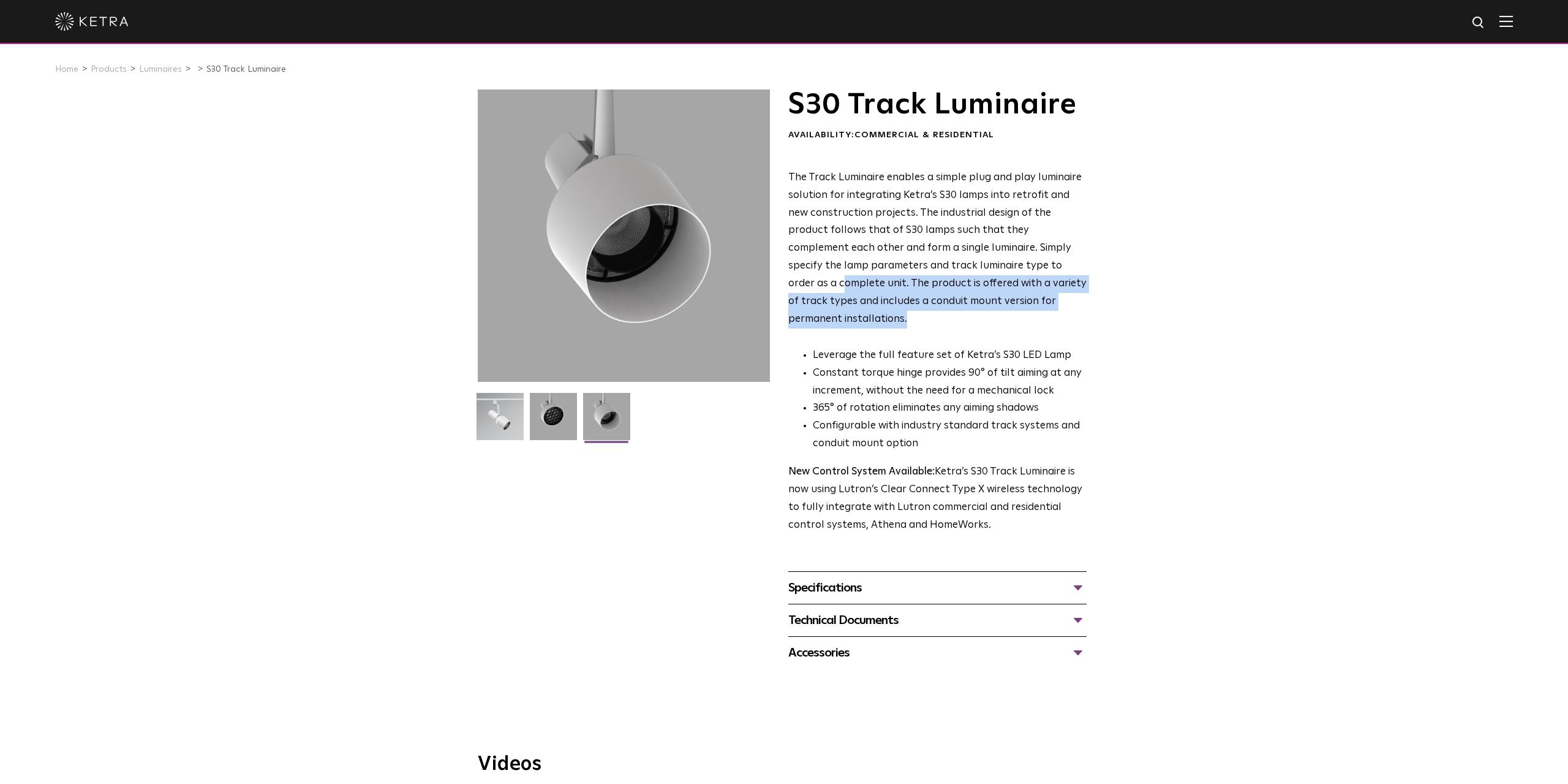
drag, startPoint x: 1085, startPoint y: 306, endPoint x: 1031, endPoint y: 260, distance: 70.9
click at [1031, 260] on p "The Track Luminaire enables a simple plug and play luminaire solution for integ…" at bounding box center [938, 249] width 298 height 160
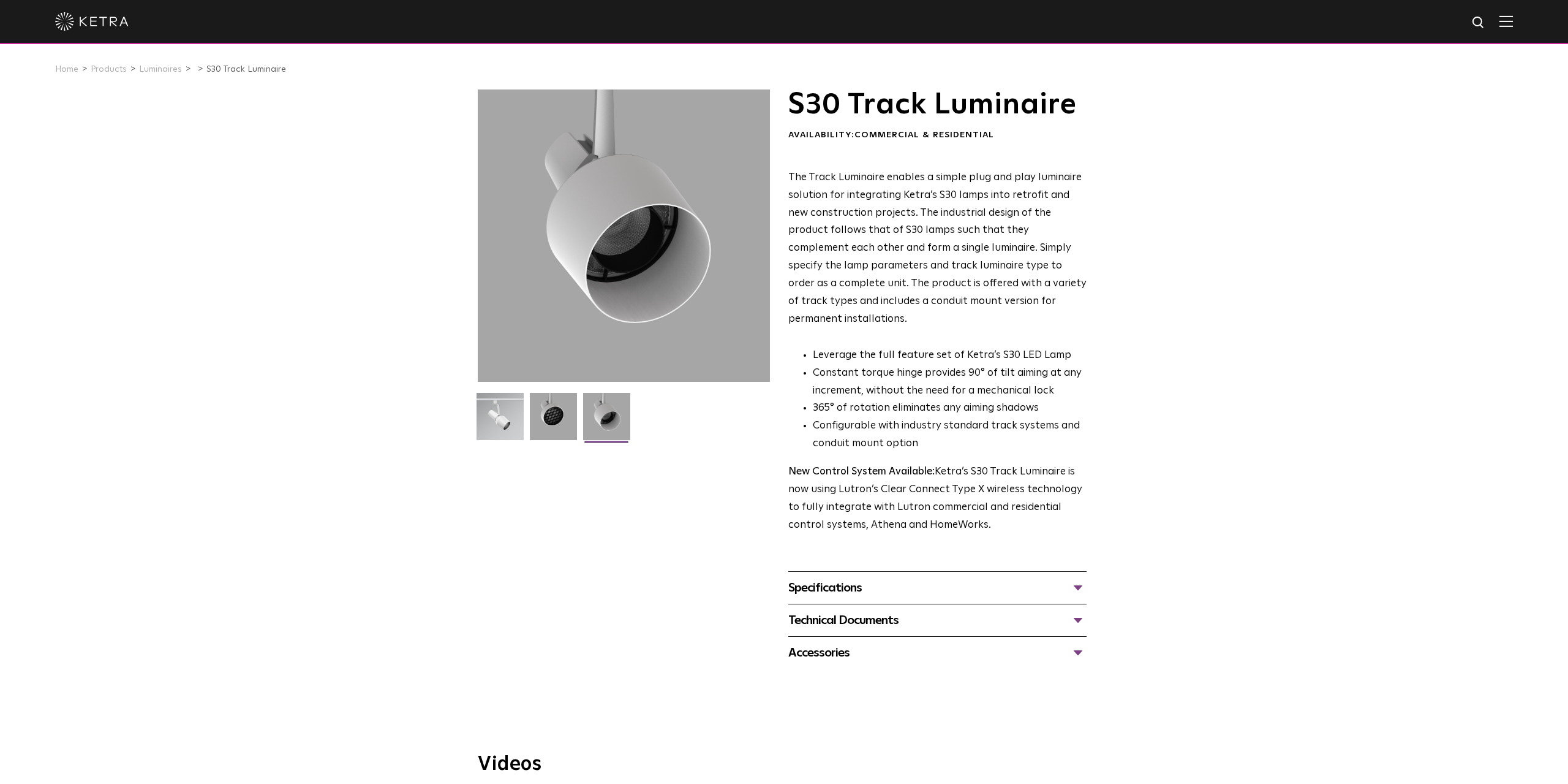
click at [1031, 260] on span "The Track Luminaire enables a simple plug and play luminaire solution for integ…" at bounding box center [938, 248] width 298 height 152
click at [1011, 253] on span "The Track Luminaire enables a simple plug and play luminaire solution for integ…" at bounding box center [938, 248] width 298 height 152
click at [970, 241] on p "The Track Luminaire enables a simple plug and play luminaire solution for integ…" at bounding box center [938, 249] width 298 height 160
drag, startPoint x: 937, startPoint y: 196, endPoint x: 1041, endPoint y: 202, distance: 104.2
click at [1041, 202] on span "The Track Luminaire enables a simple plug and play luminaire solution for integ…" at bounding box center [938, 248] width 298 height 152
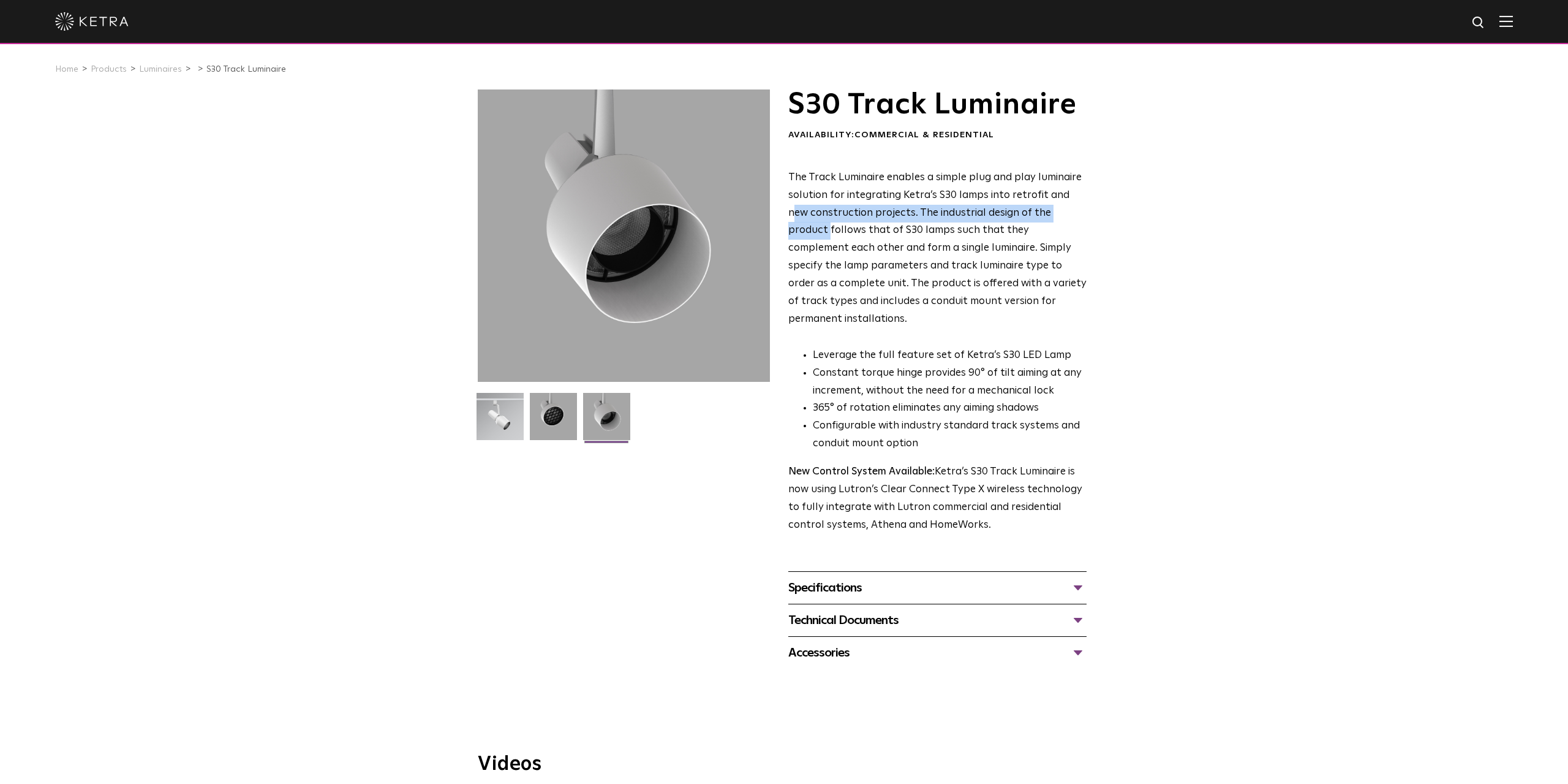
drag, startPoint x: 1069, startPoint y: 196, endPoint x: 1076, endPoint y: 216, distance: 21.2
click at [1076, 216] on p "The Track Luminaire enables a simple plug and play luminaire solution for integ…" at bounding box center [938, 249] width 298 height 160
click at [1072, 219] on p "The Track Luminaire enables a simple plug and play luminaire solution for integ…" at bounding box center [938, 249] width 298 height 160
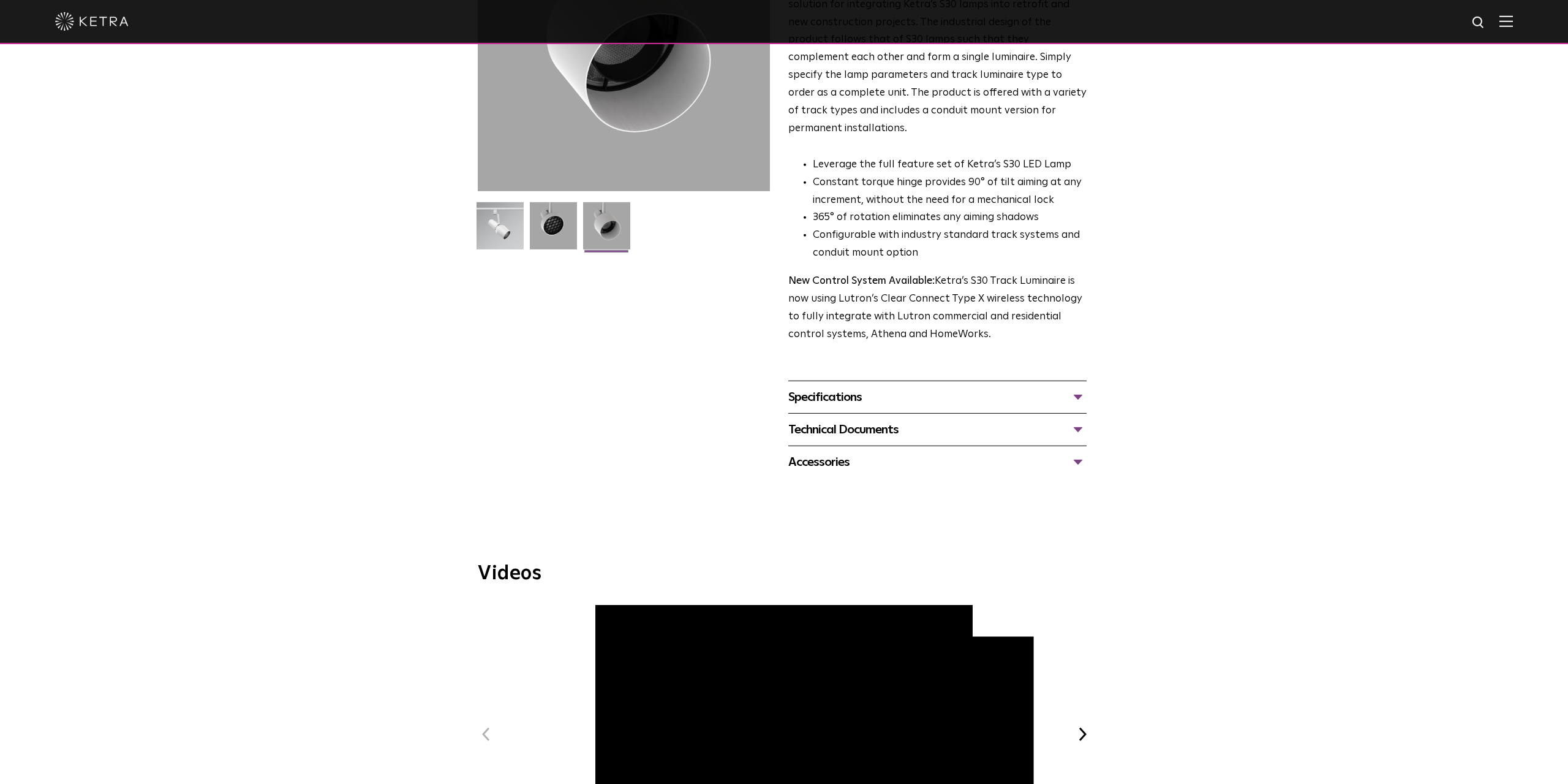
scroll to position [192, 0]
drag, startPoint x: 1003, startPoint y: 318, endPoint x: 950, endPoint y: 267, distance: 73.6
click at [950, 272] on p "New Control System Available: Ketra’s S30 Track Luminaire is now using Lutron’s…" at bounding box center [938, 307] width 298 height 71
click at [949, 272] on p "New Control System Available: Ketra’s S30 Track Luminaire is now using Lutron’s…" at bounding box center [938, 307] width 298 height 71
drag, startPoint x: 937, startPoint y: 265, endPoint x: 1022, endPoint y: 316, distance: 99.1
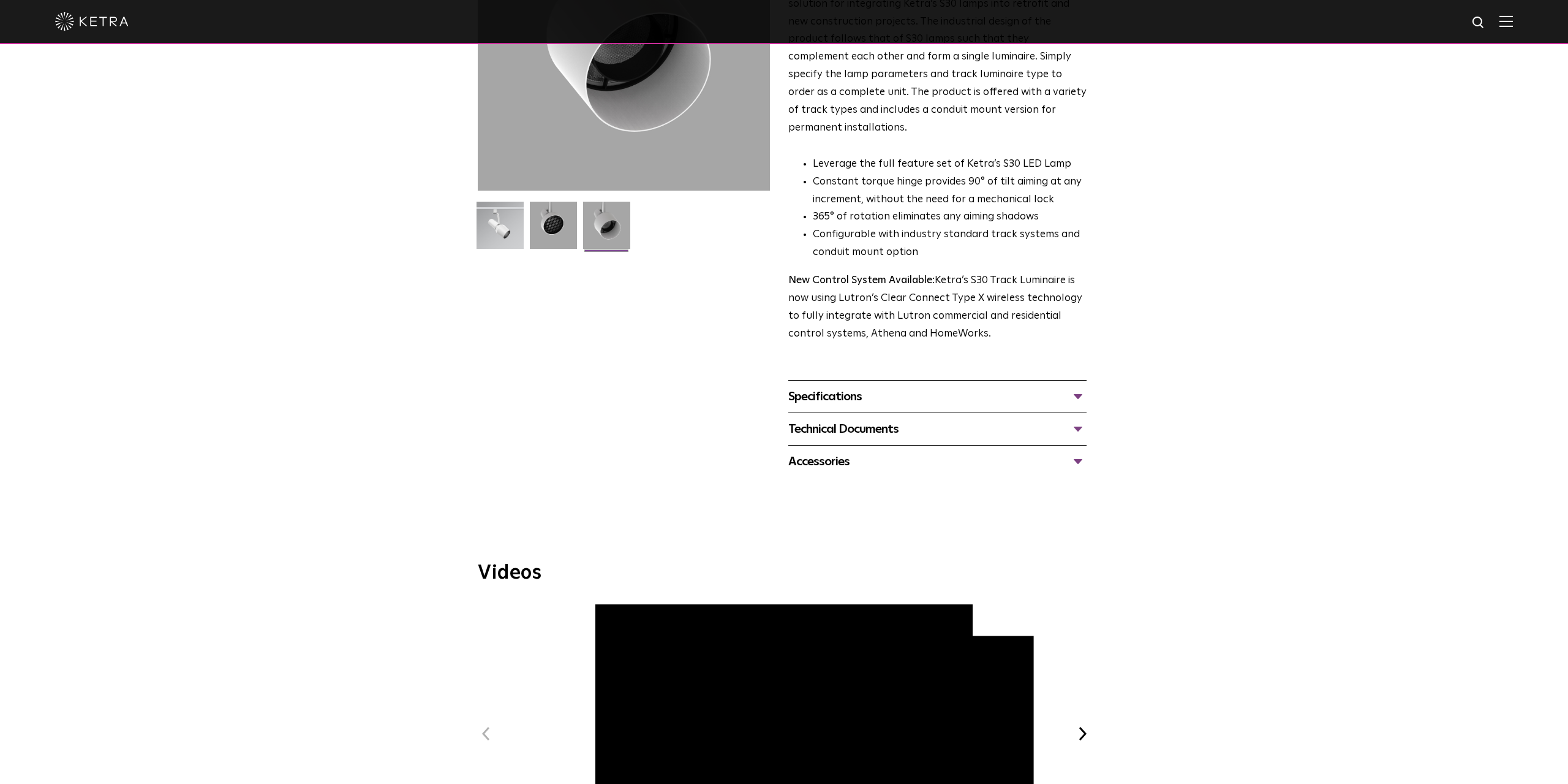
click at [1022, 316] on p "New Control System Available: Ketra’s S30 Track Luminaire is now using Lutron’s…" at bounding box center [938, 307] width 298 height 71
click at [998, 302] on p "New Control System Available: Ketra’s S30 Track Luminaire is now using Lutron’s…" at bounding box center [938, 307] width 298 height 71
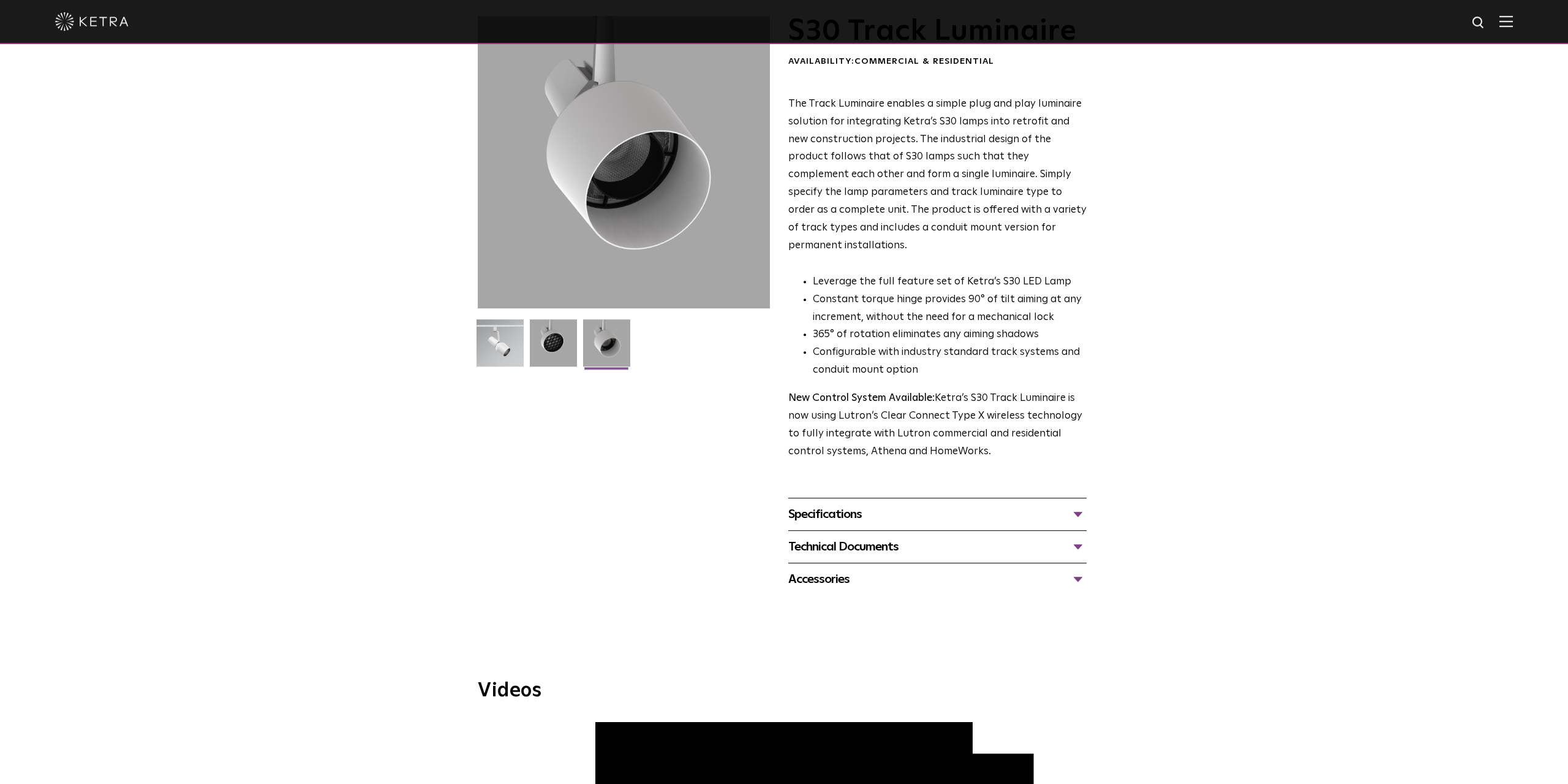
scroll to position [0, 0]
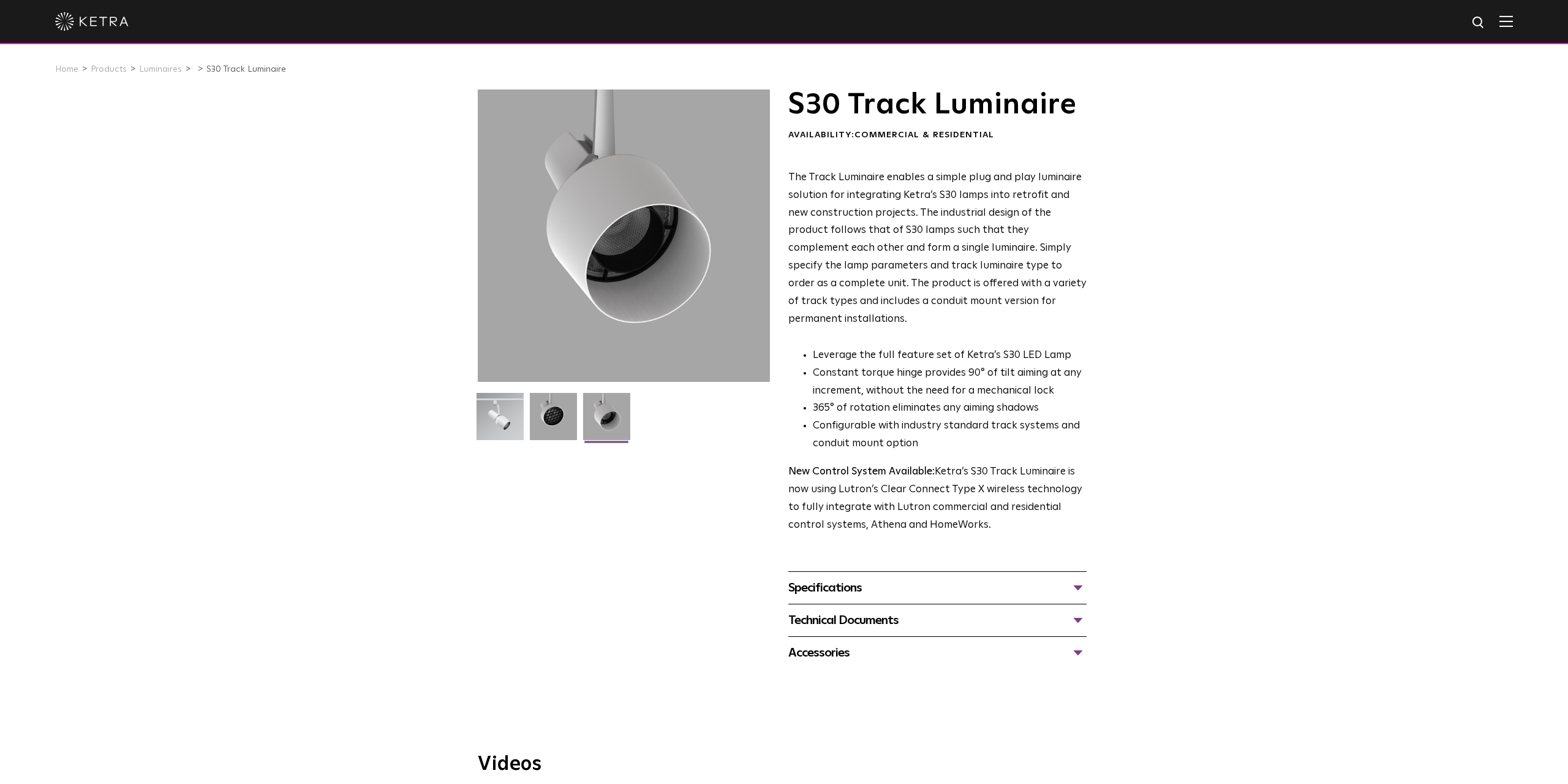
click at [661, 233] on div at bounding box center [624, 236] width 292 height 292
click at [606, 418] on img at bounding box center [606, 421] width 47 height 57
click at [508, 422] on img at bounding box center [500, 421] width 47 height 57
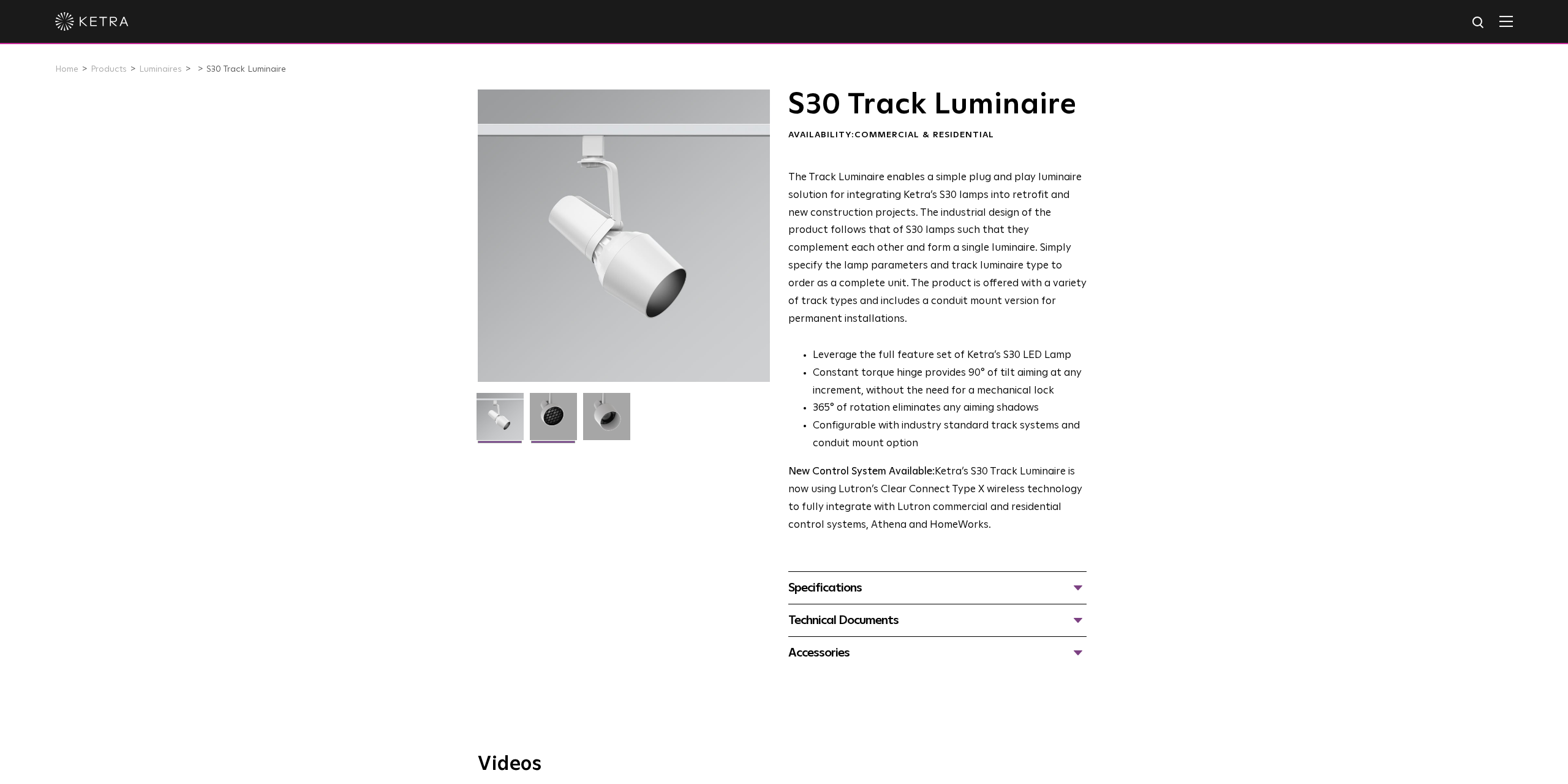
click at [557, 402] on img at bounding box center [553, 421] width 47 height 57
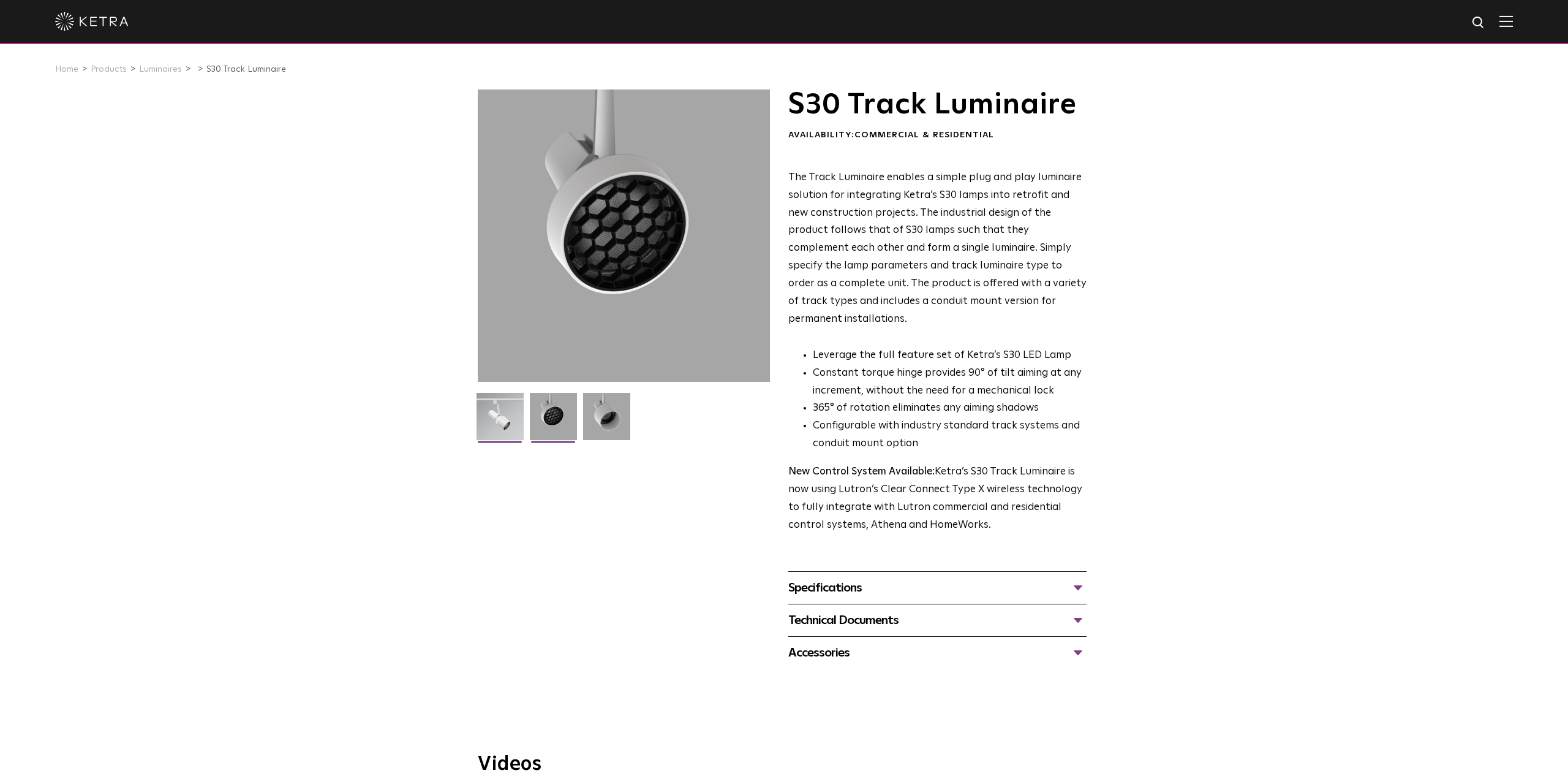
click at [496, 409] on img at bounding box center [500, 421] width 47 height 57
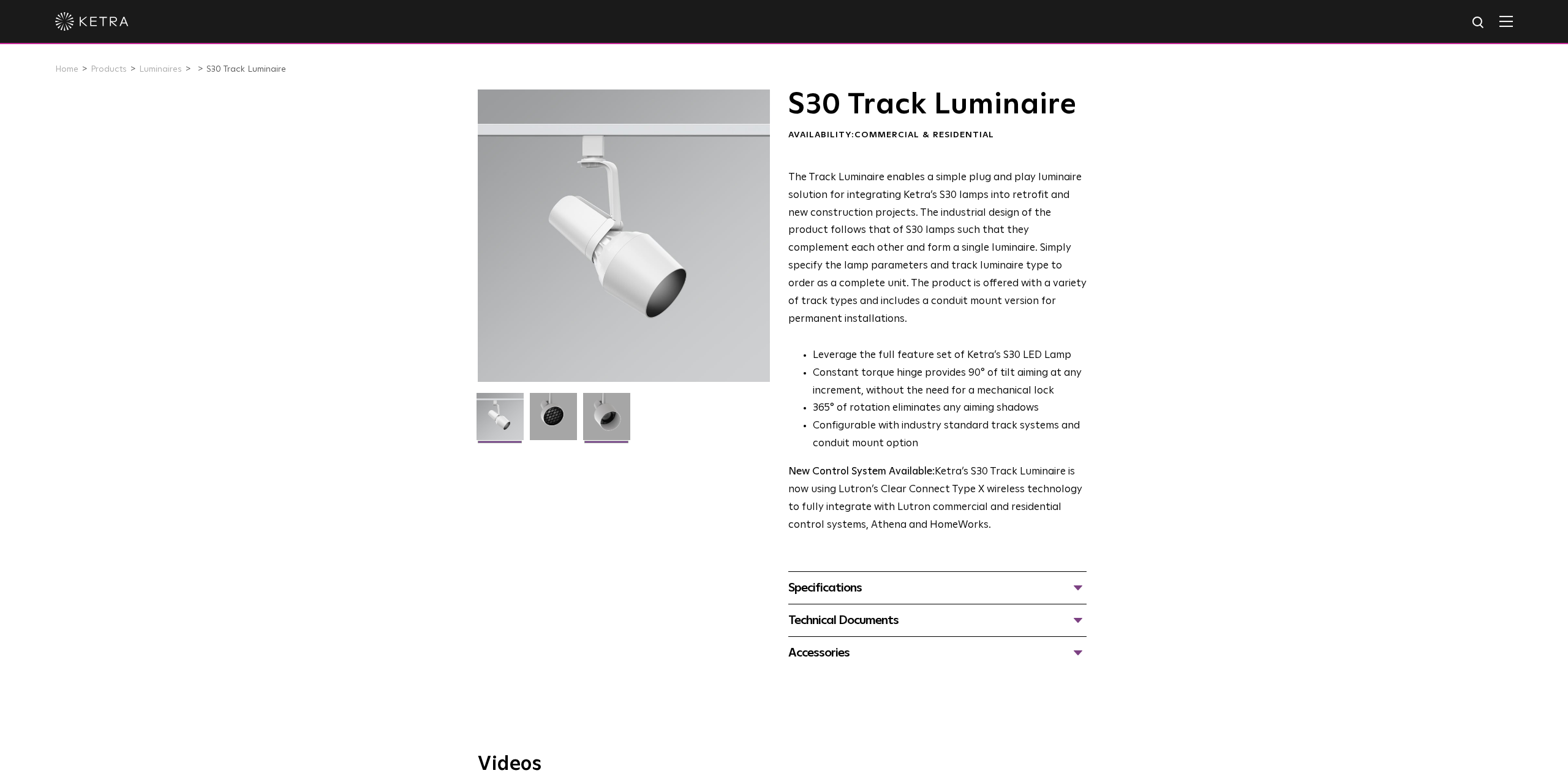
click at [586, 413] on img at bounding box center [606, 421] width 47 height 57
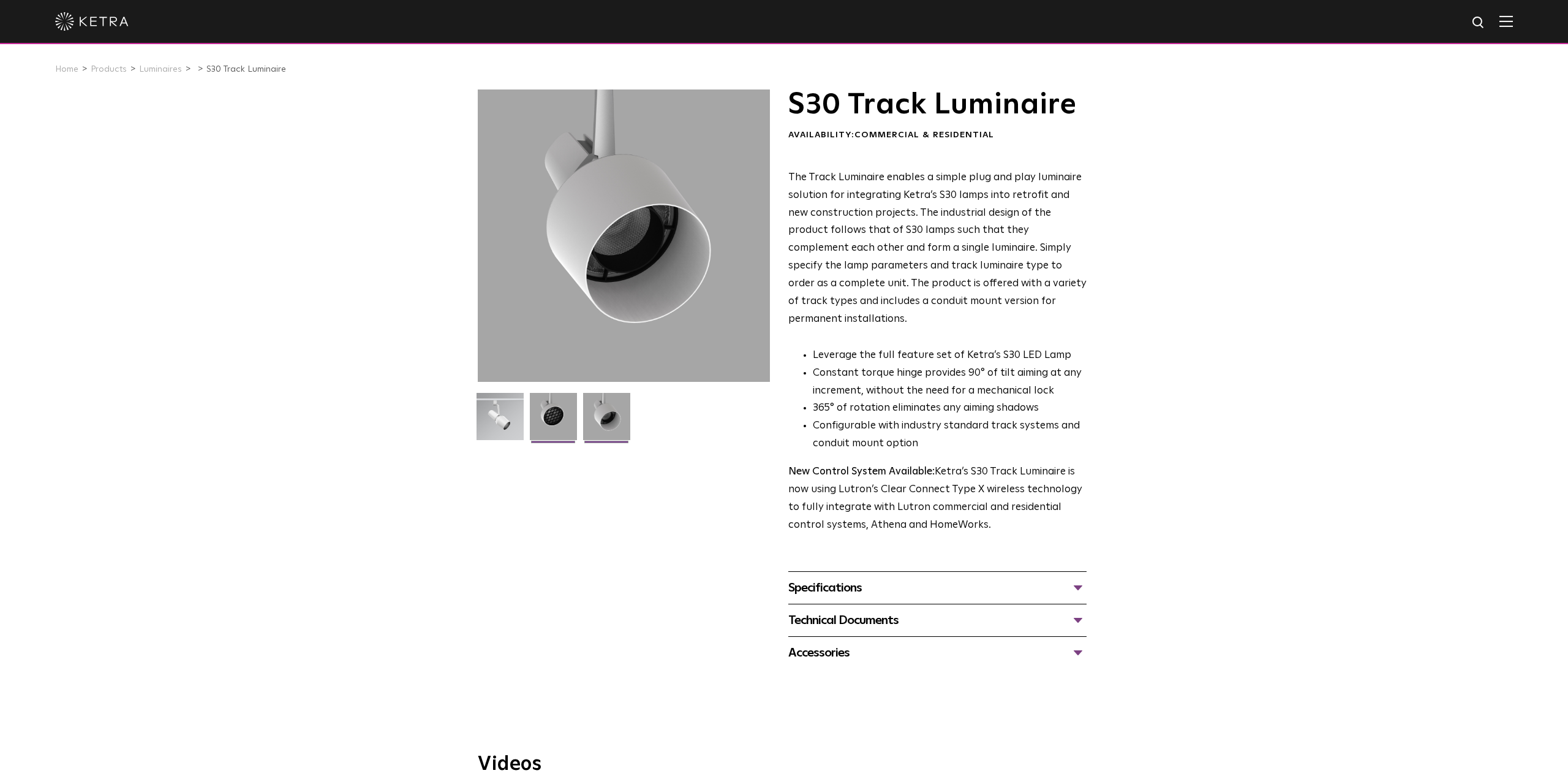
click at [550, 421] on img at bounding box center [553, 421] width 47 height 57
click at [629, 414] on img at bounding box center [606, 421] width 47 height 57
click at [499, 429] on img at bounding box center [500, 421] width 47 height 57
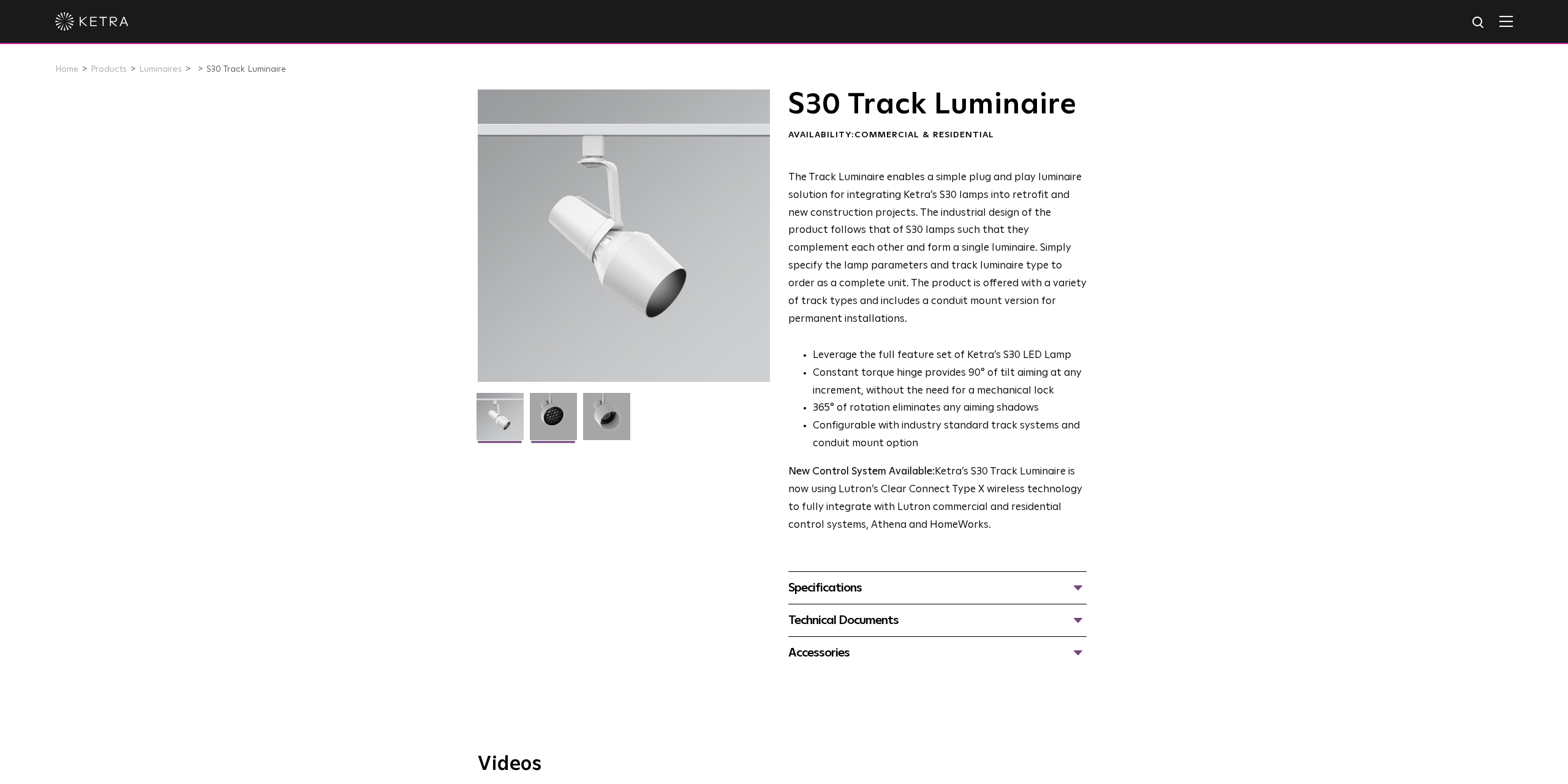
click at [550, 422] on img at bounding box center [553, 421] width 47 height 57
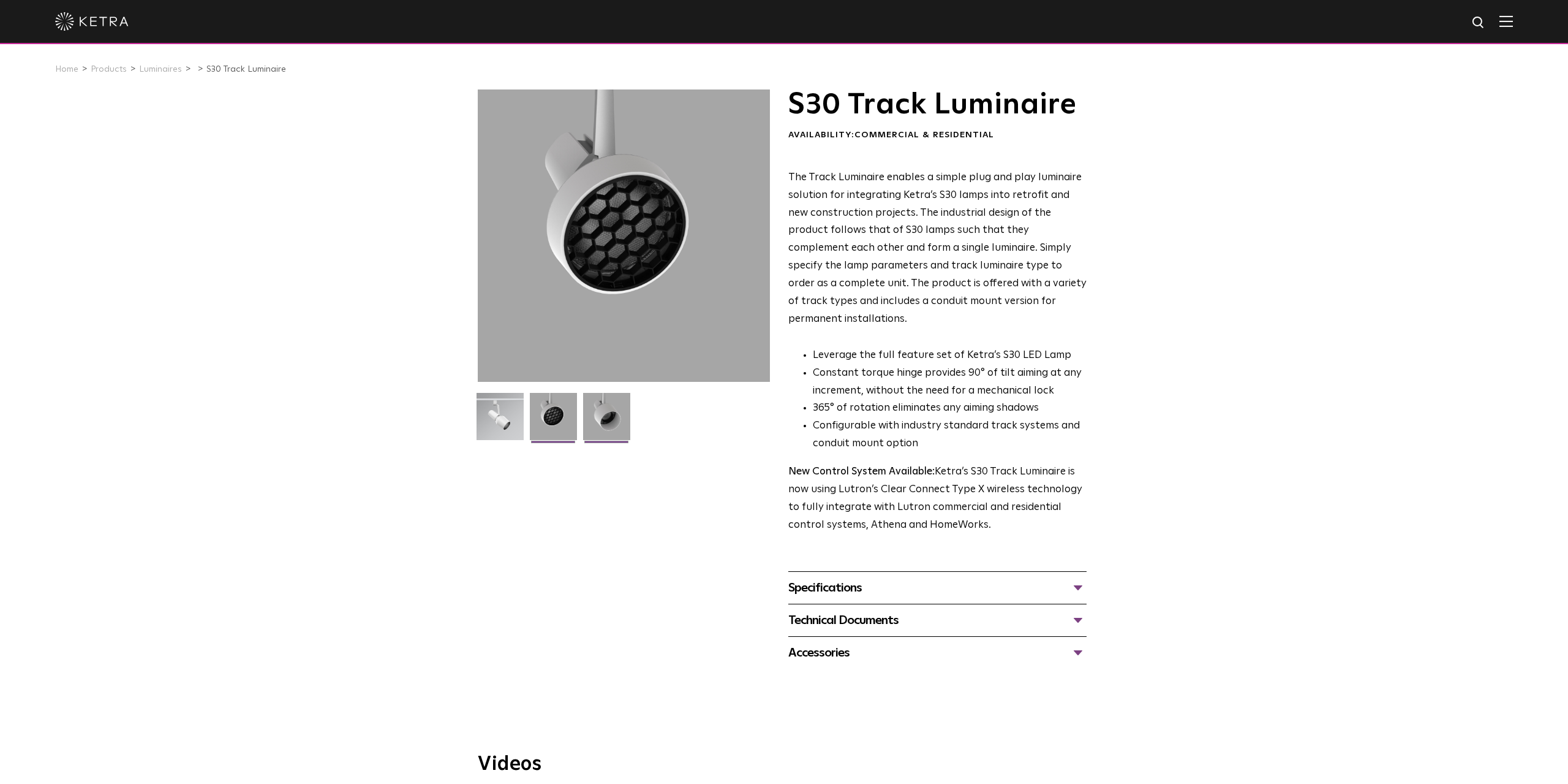
click at [622, 415] on img at bounding box center [606, 421] width 47 height 57
drag, startPoint x: 815, startPoint y: 285, endPoint x: 835, endPoint y: 283, distance: 20.1
click at [835, 283] on span "The Track Luminaire enables a simple plug and play luminaire solution for integ…" at bounding box center [938, 248] width 298 height 152
drag, startPoint x: 908, startPoint y: 289, endPoint x: 972, endPoint y: 294, distance: 64.2
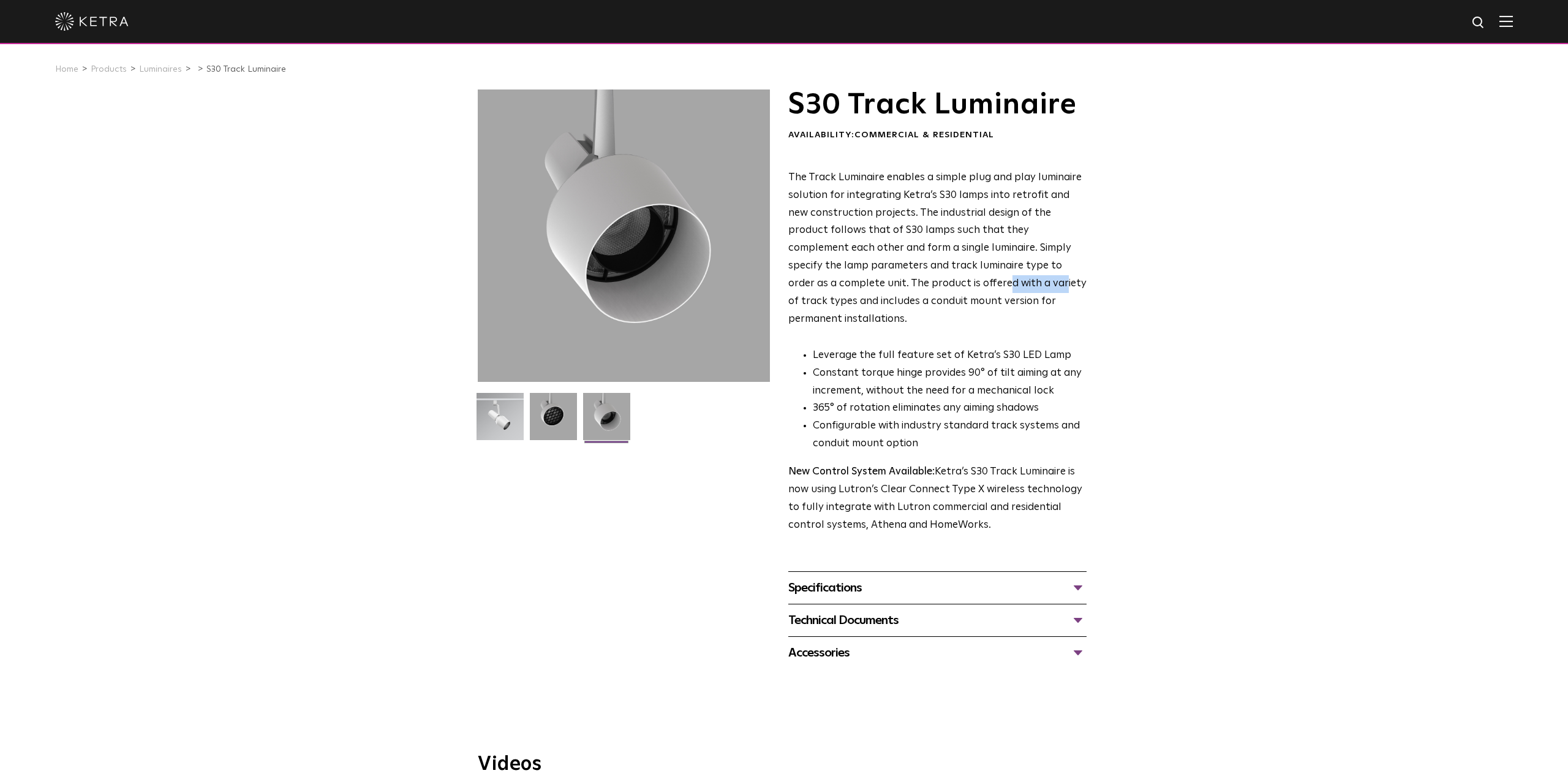
click at [972, 294] on p "The Track Luminaire enables a simple plug and play luminaire solution for integ…" at bounding box center [938, 249] width 298 height 160
click at [980, 294] on p "The Track Luminaire enables a simple plug and play luminaire solution for integ…" at bounding box center [938, 249] width 298 height 160
click at [600, 415] on img at bounding box center [606, 421] width 47 height 57
click at [557, 421] on img at bounding box center [553, 421] width 47 height 57
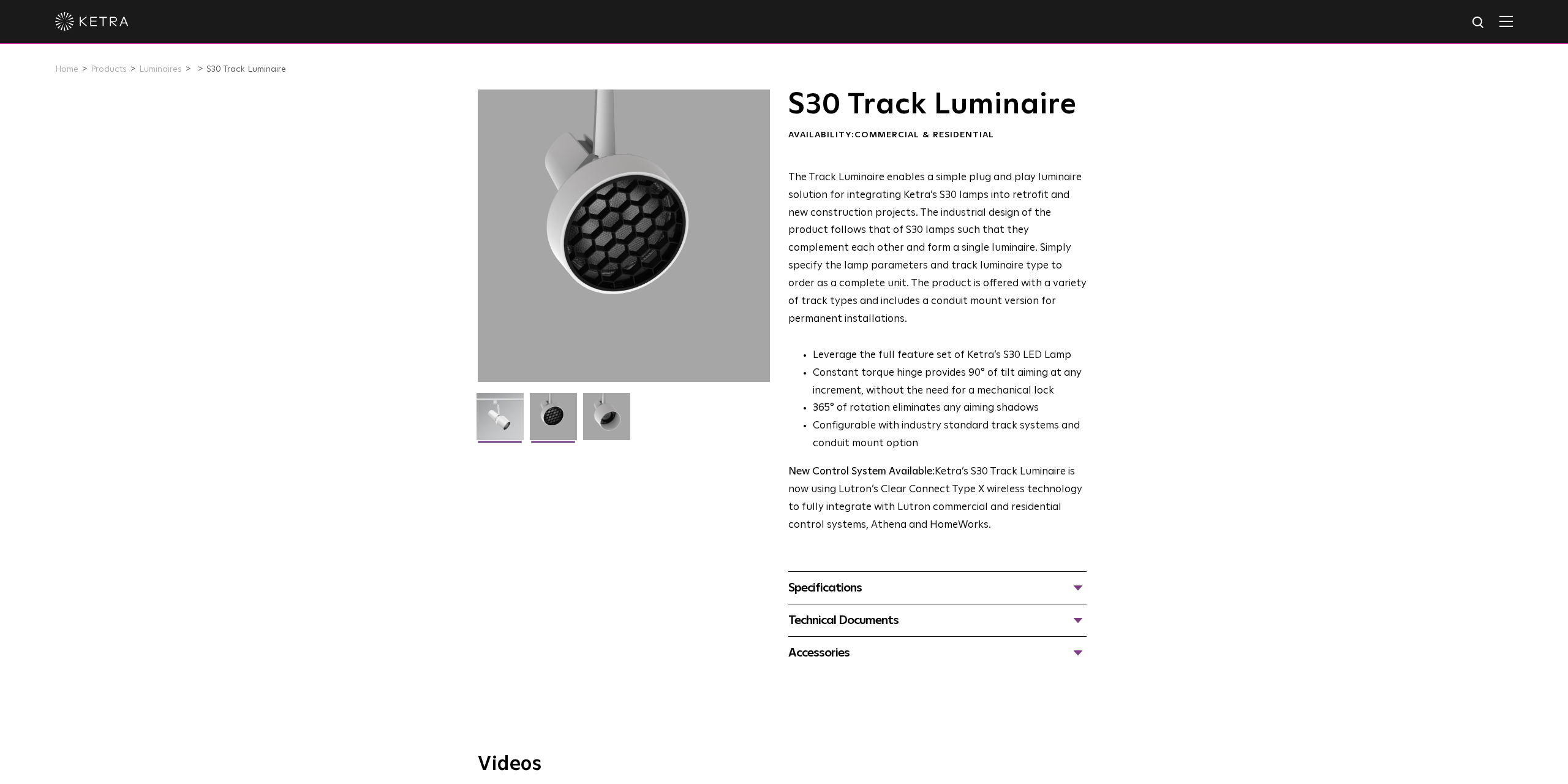
click at [484, 414] on img at bounding box center [500, 421] width 47 height 57
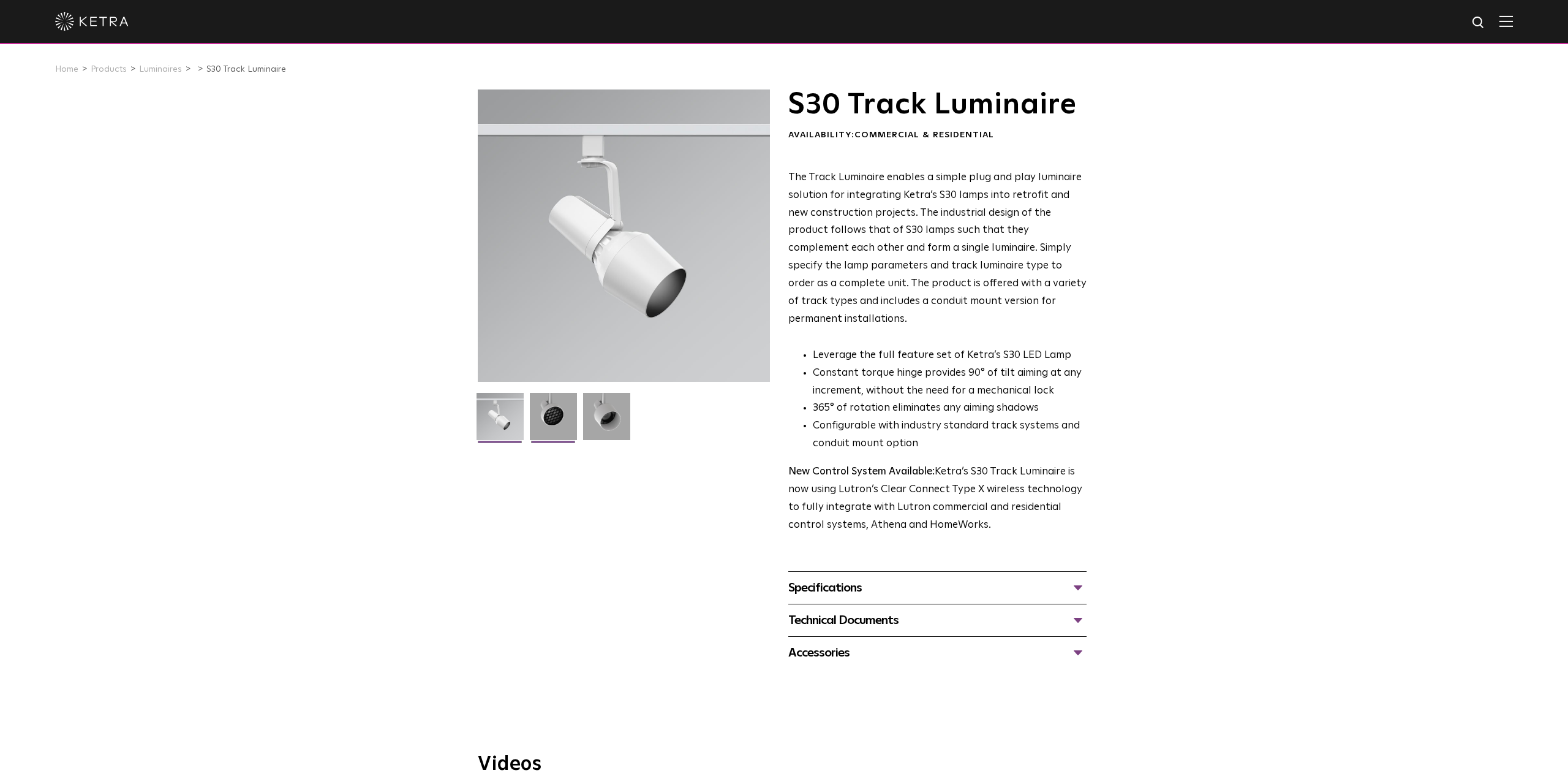
click at [555, 427] on img at bounding box center [553, 421] width 47 height 57
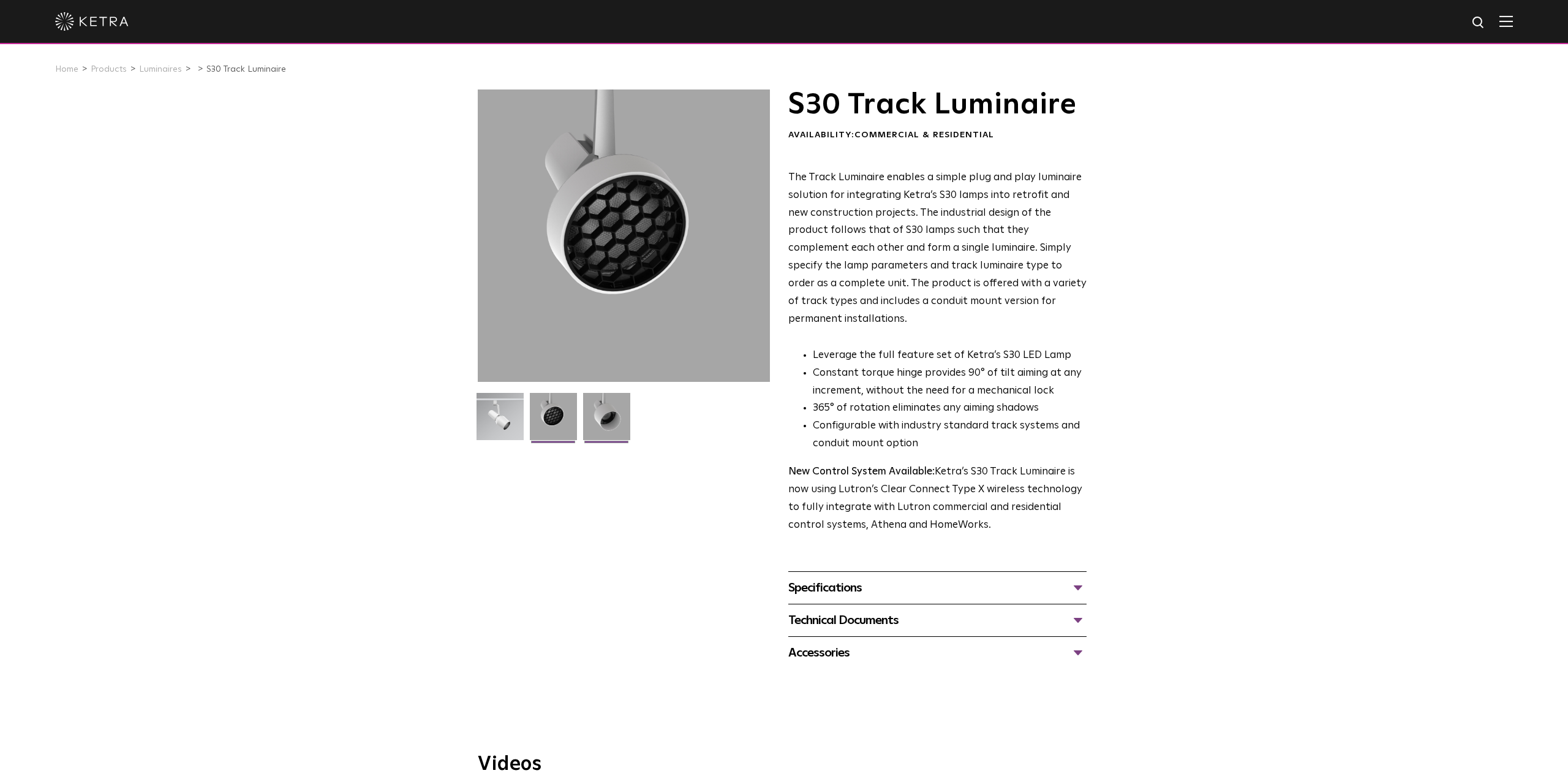
click at [597, 425] on img at bounding box center [606, 421] width 47 height 57
click at [862, 578] on div "Specifications" at bounding box center [938, 588] width 298 height 20
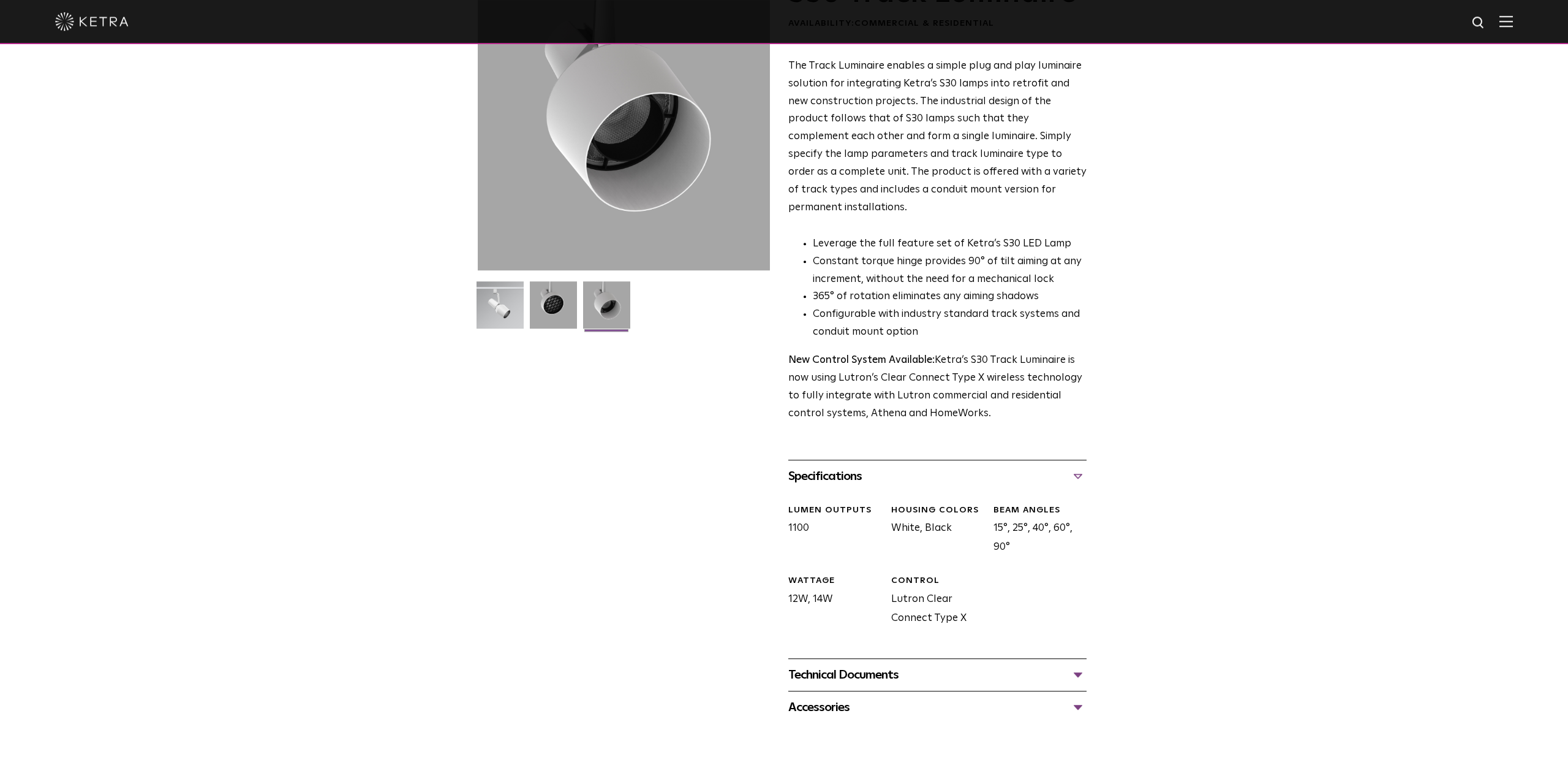
scroll to position [192, 0]
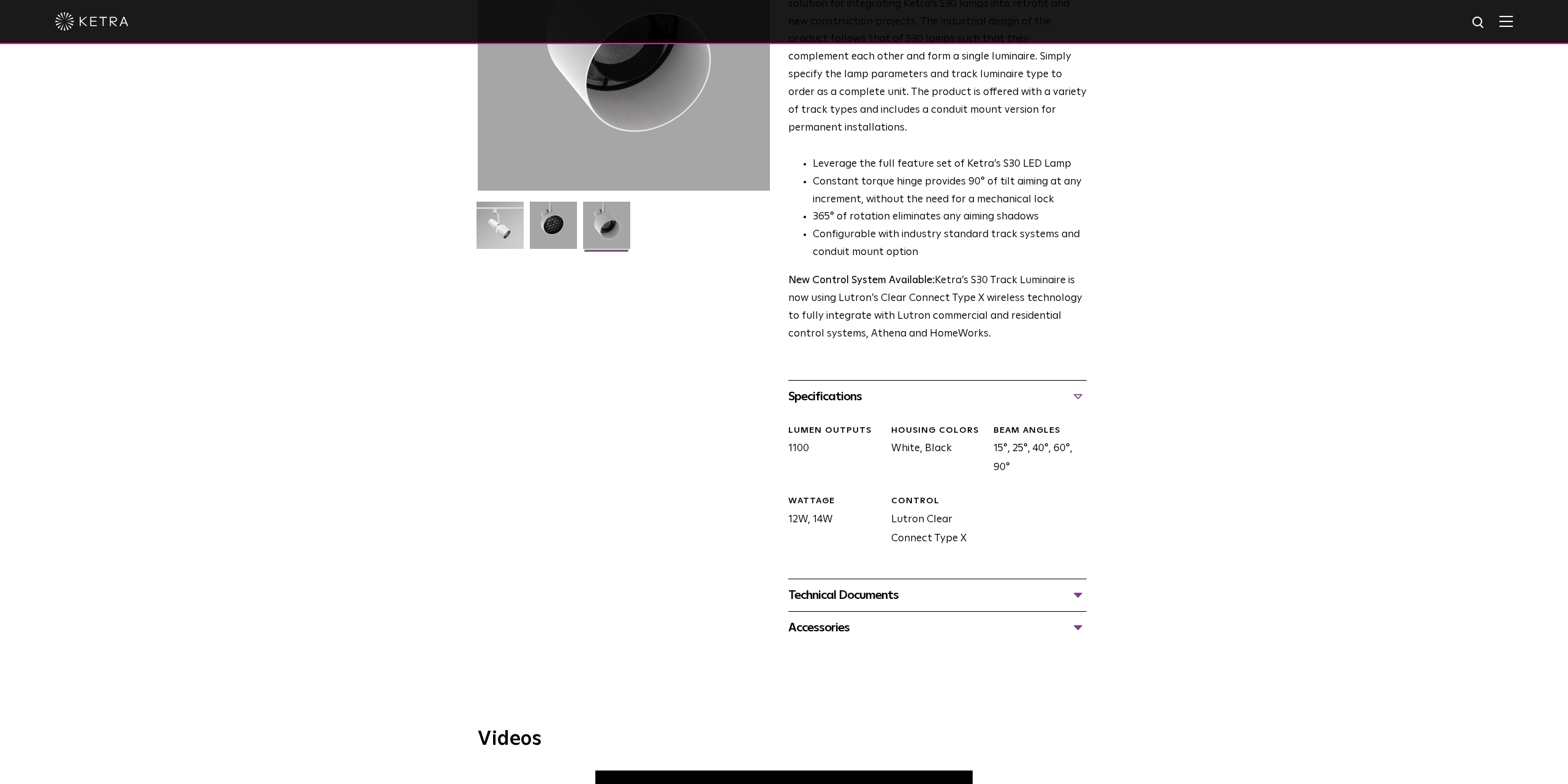
click at [972, 585] on div "Technical Documents" at bounding box center [938, 595] width 298 height 20
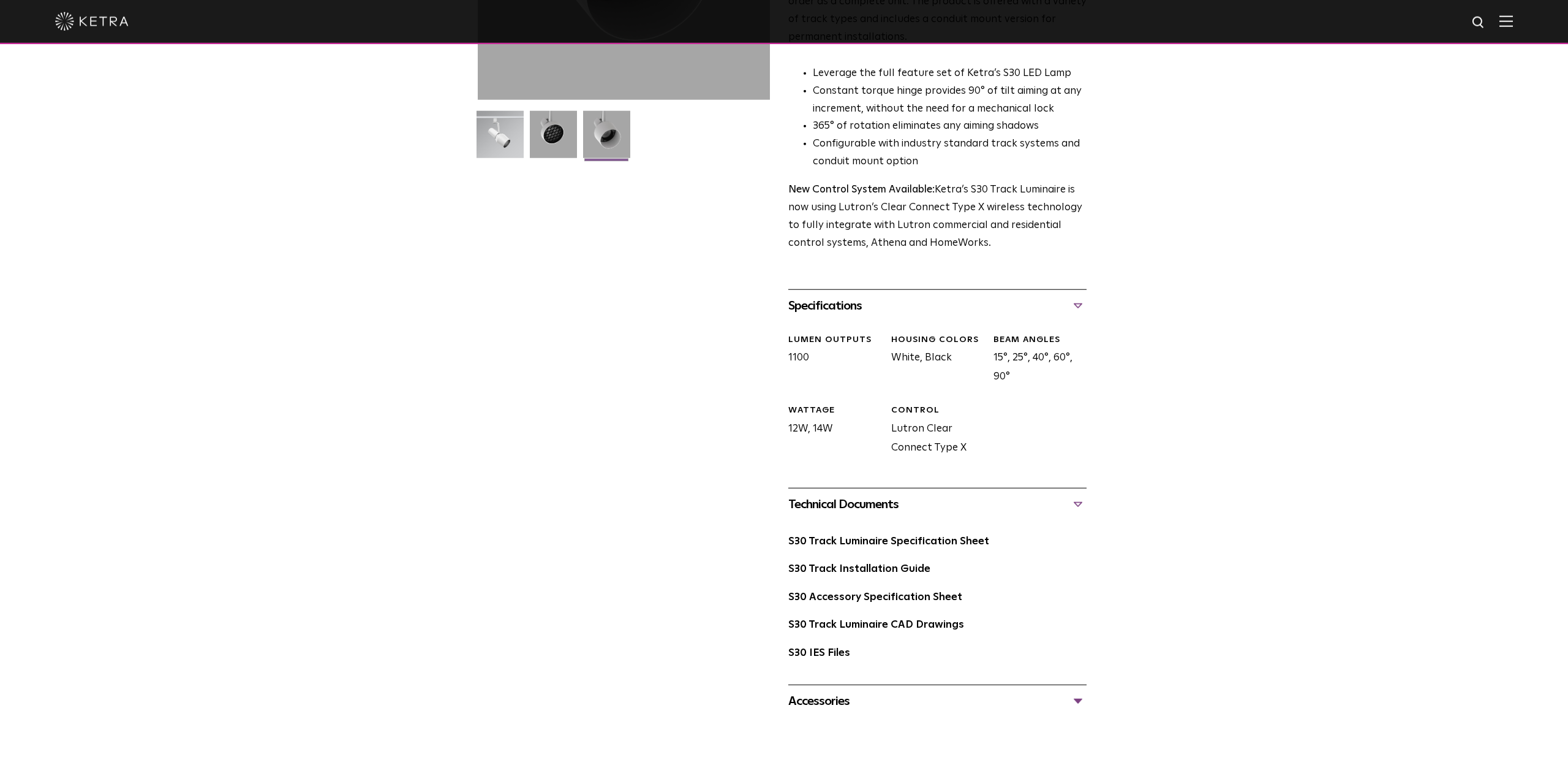
scroll to position [382, 0]
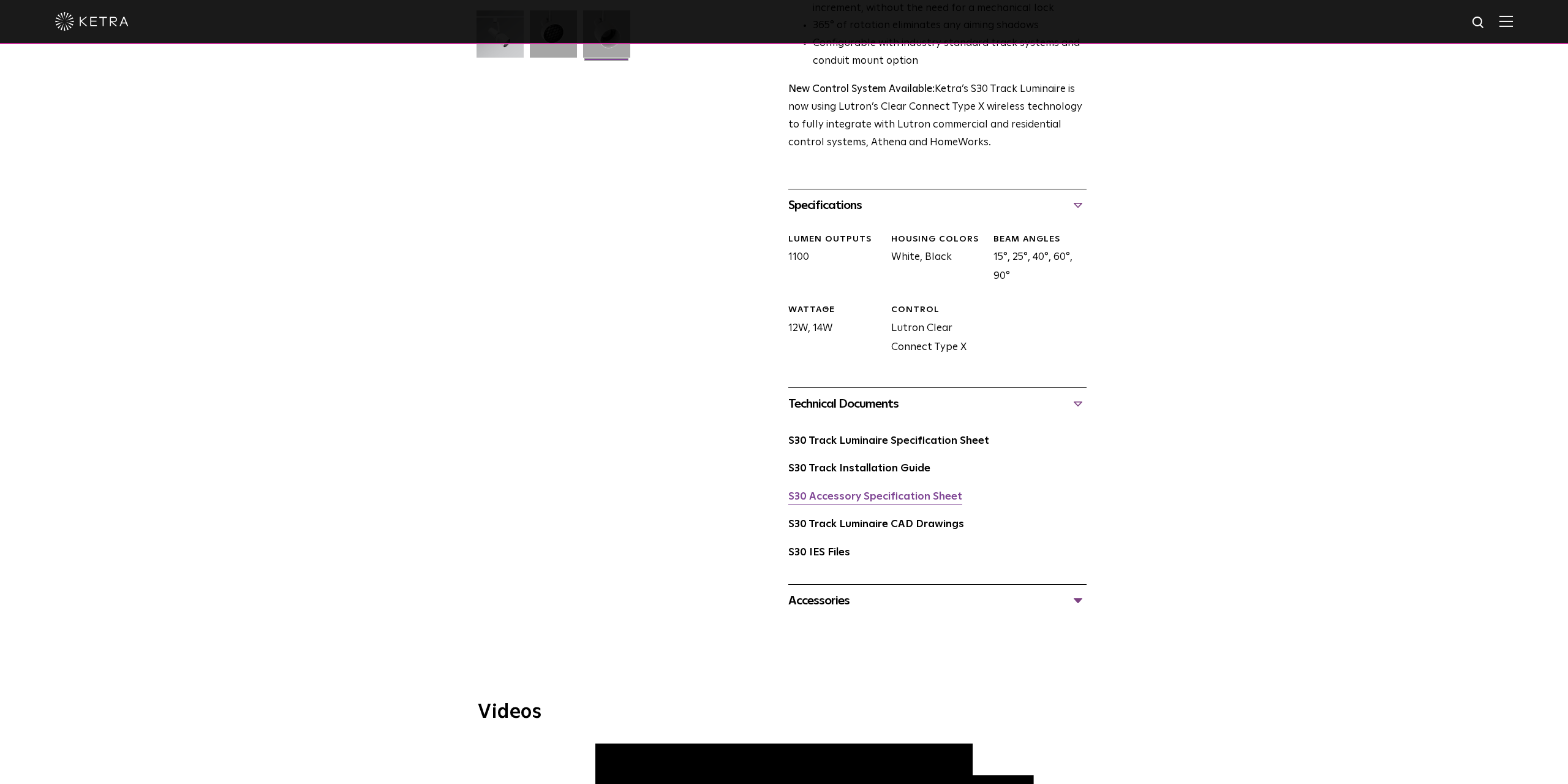
click at [911, 492] on link "S30 Accessory Specification Sheet" at bounding box center [875, 497] width 174 height 10
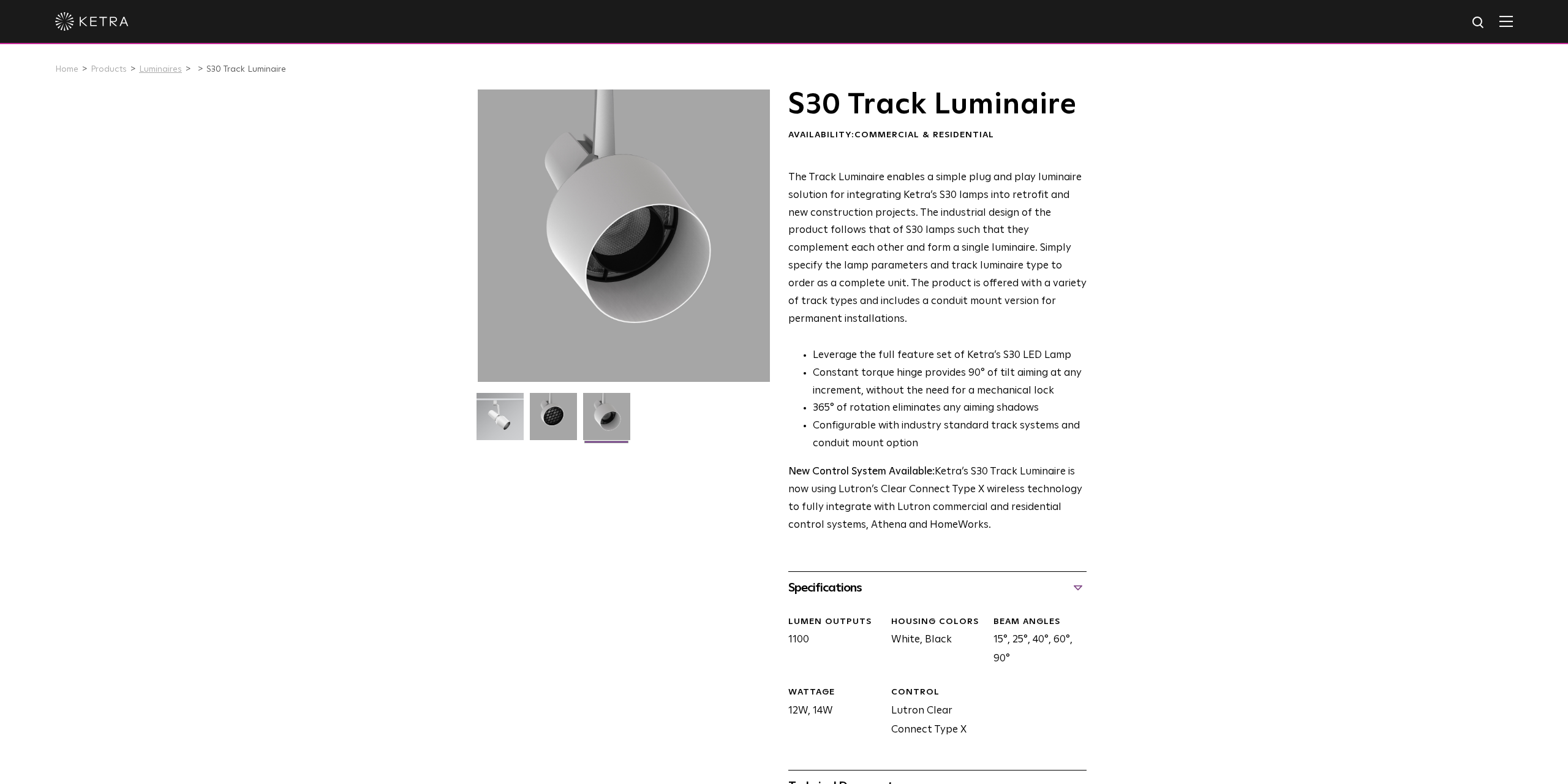
click at [160, 72] on link "Luminaires" at bounding box center [160, 69] width 43 height 9
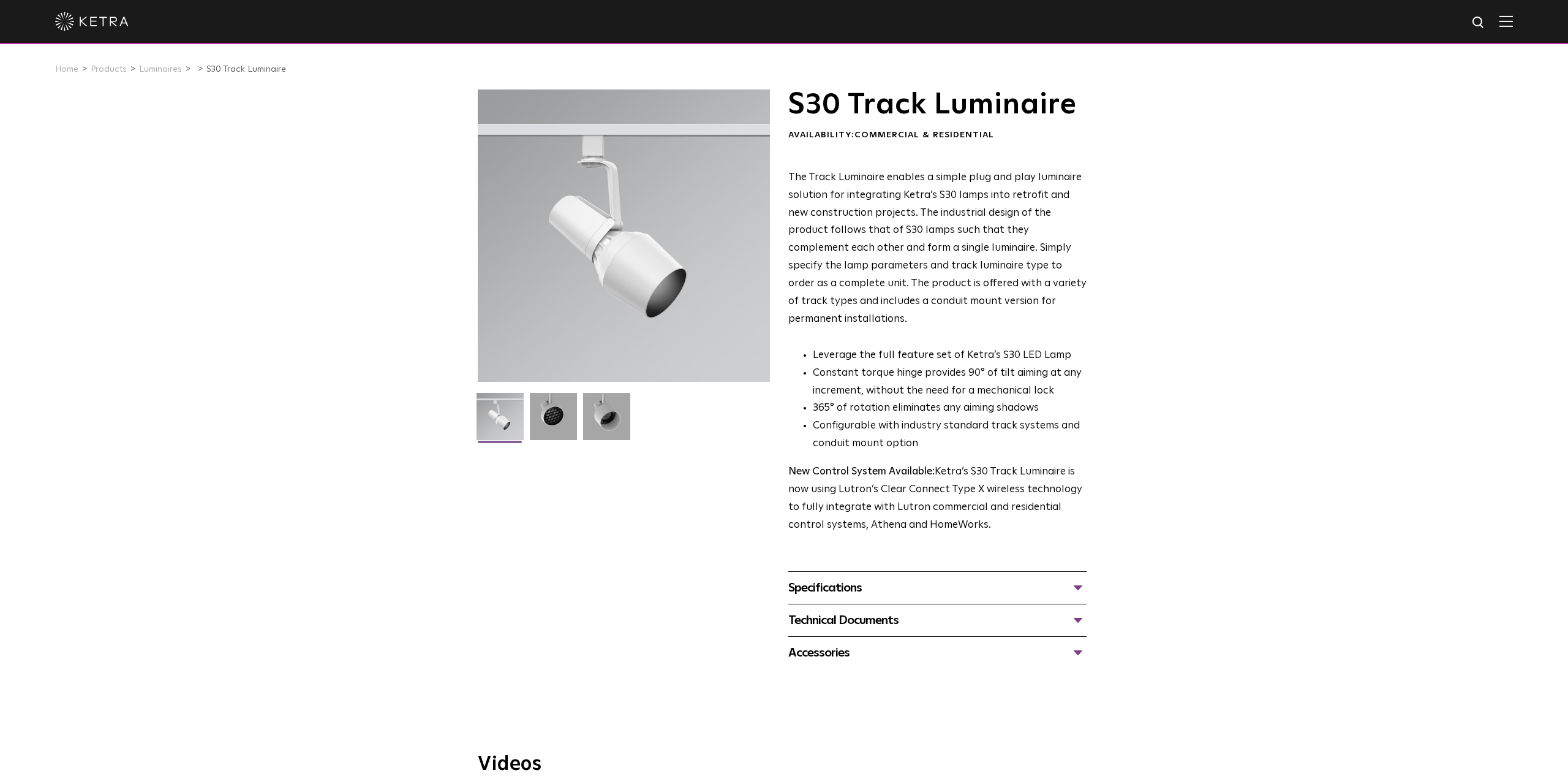
click at [631, 260] on div at bounding box center [624, 236] width 292 height 292
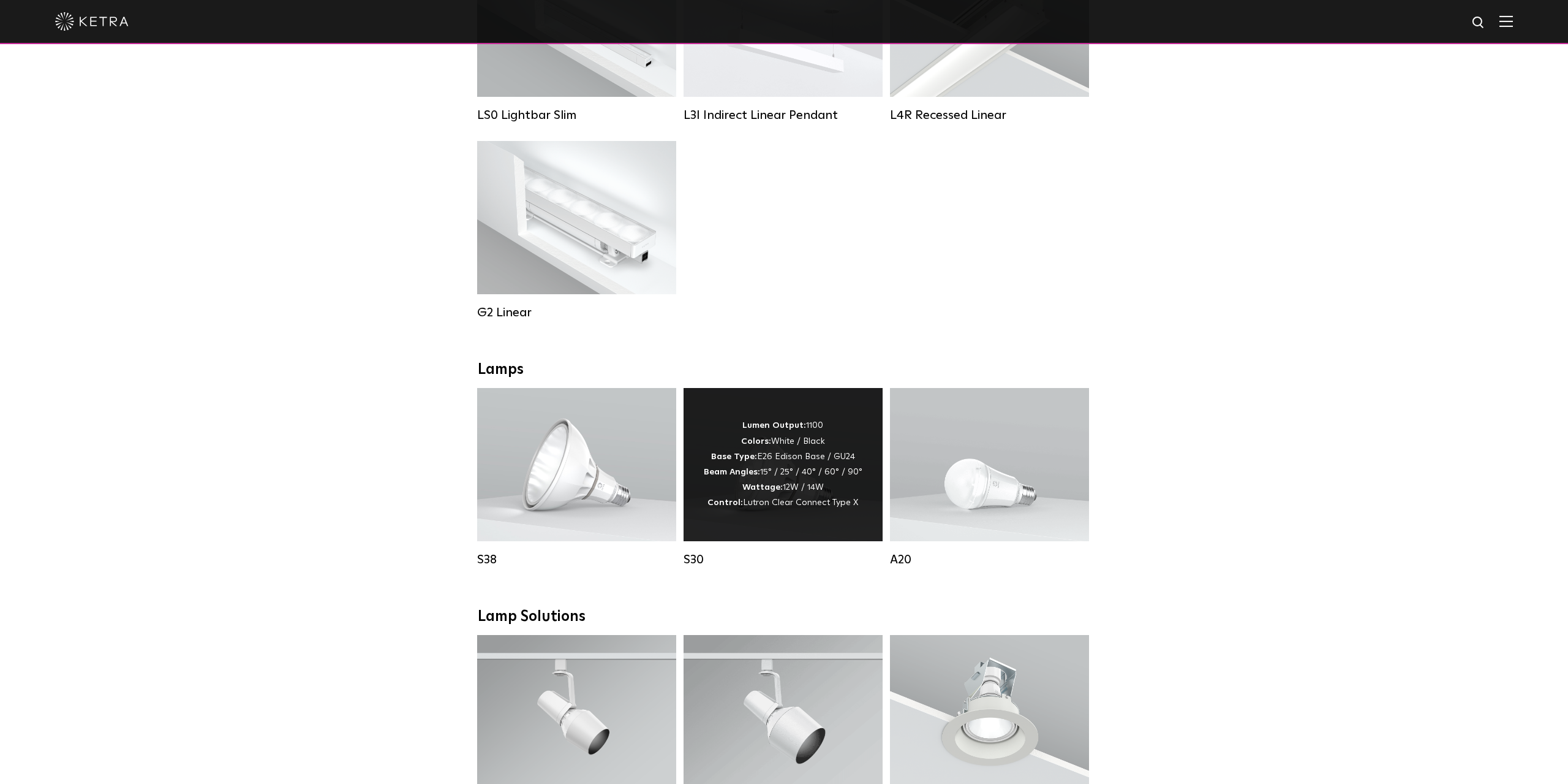
scroll to position [765, 0]
